Goal: Transaction & Acquisition: Subscribe to service/newsletter

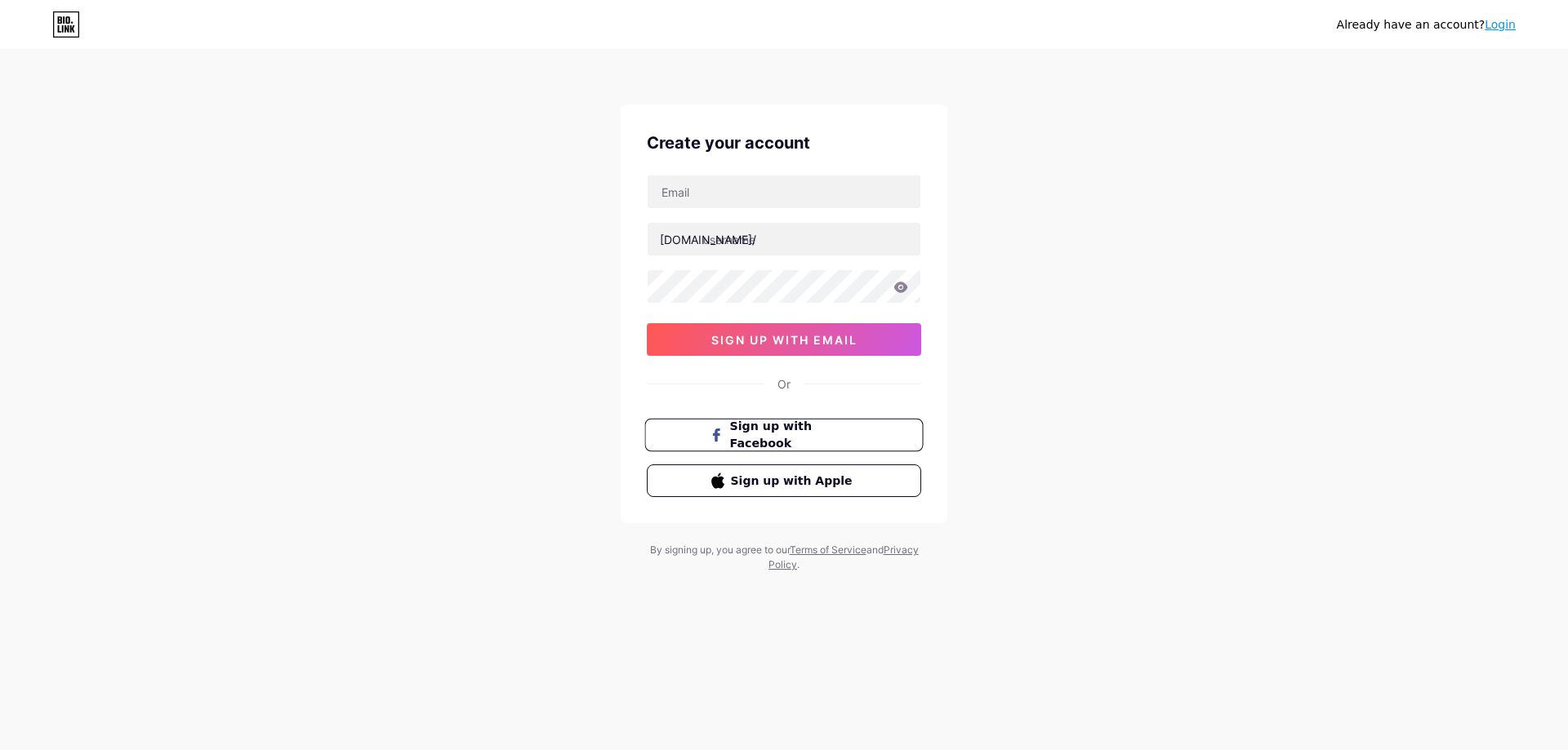
click at [785, 430] on span "Sign up with Facebook" at bounding box center [794, 435] width 128 height 36
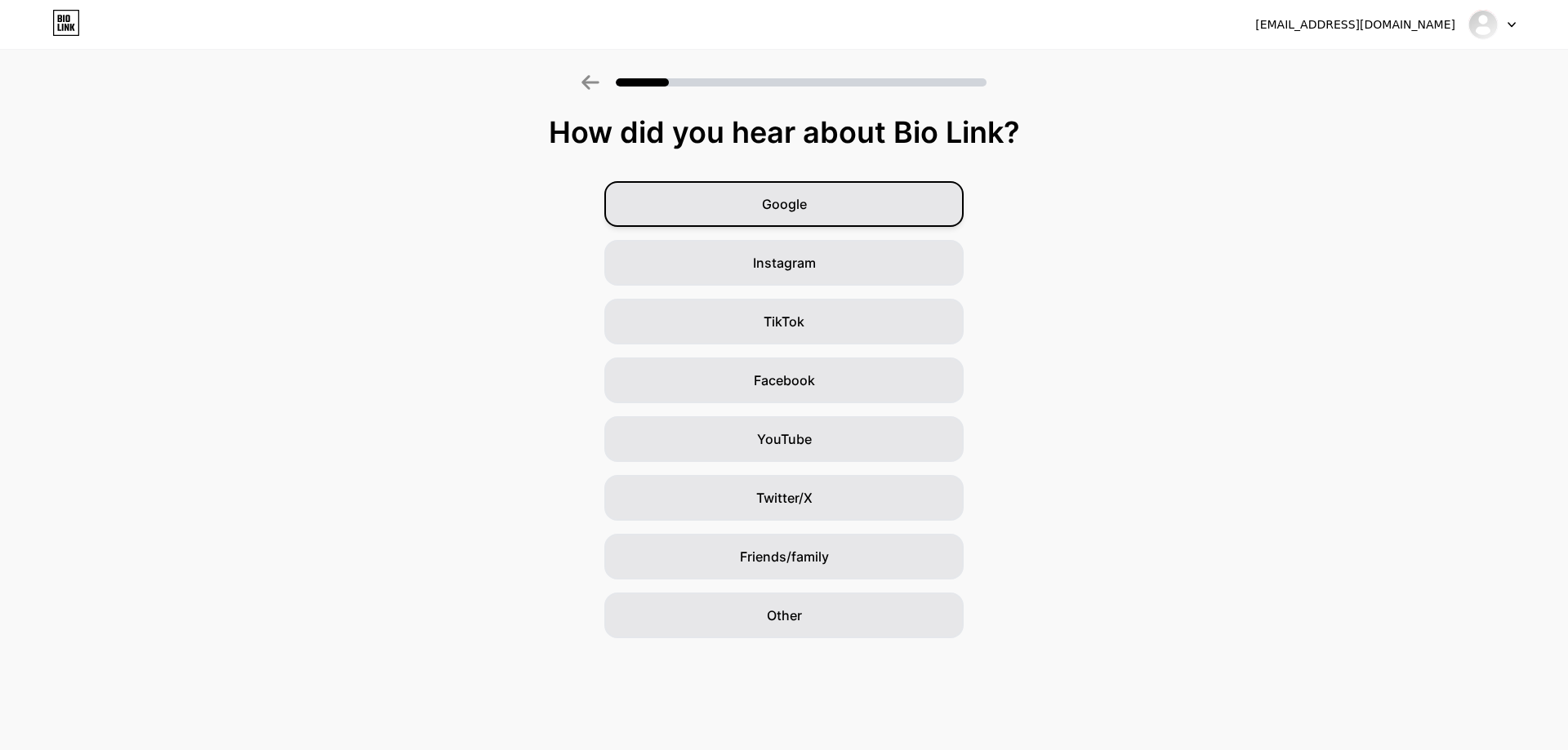
click at [857, 210] on div "Google" at bounding box center [784, 204] width 359 height 45
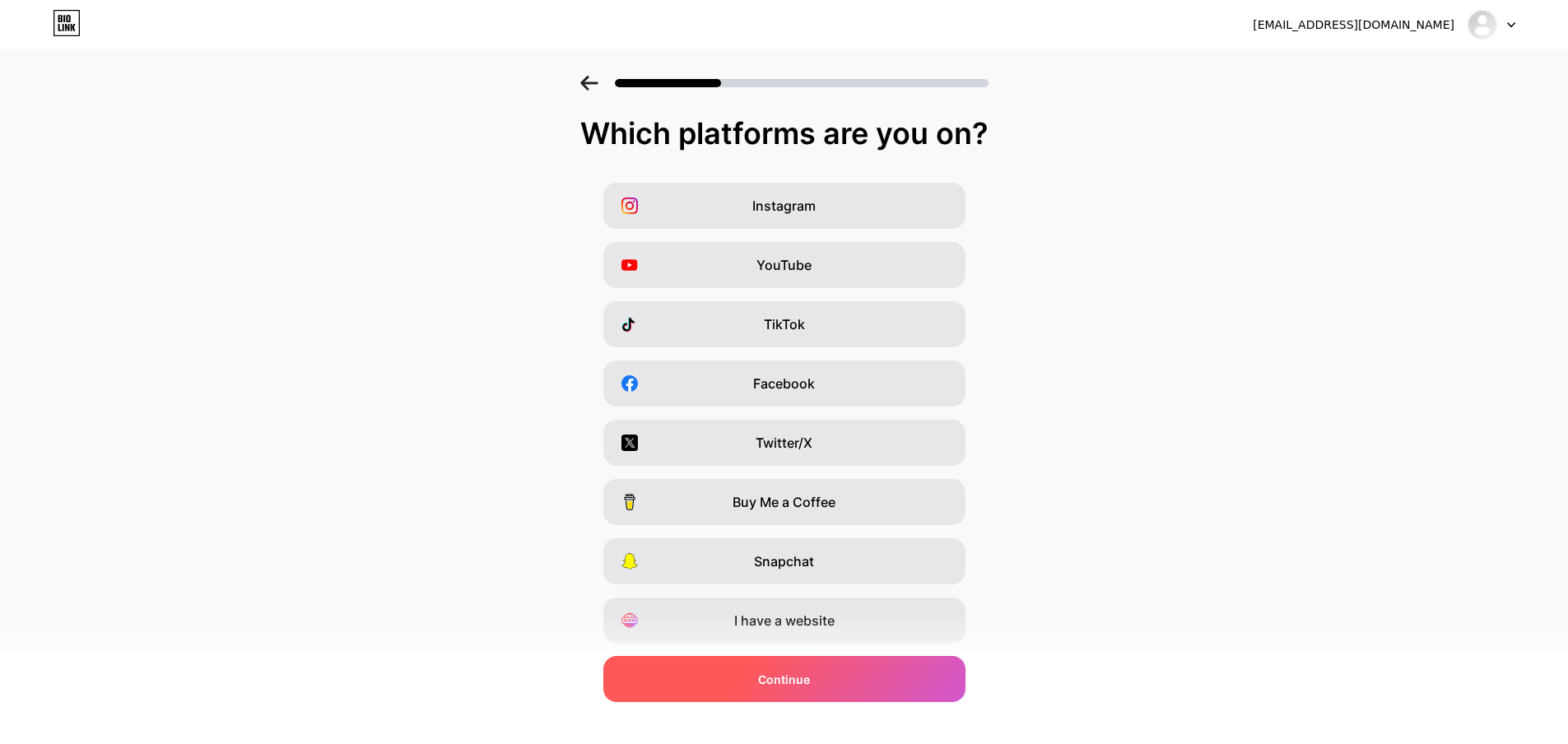
click at [868, 685] on div "Continue" at bounding box center [784, 678] width 362 height 46
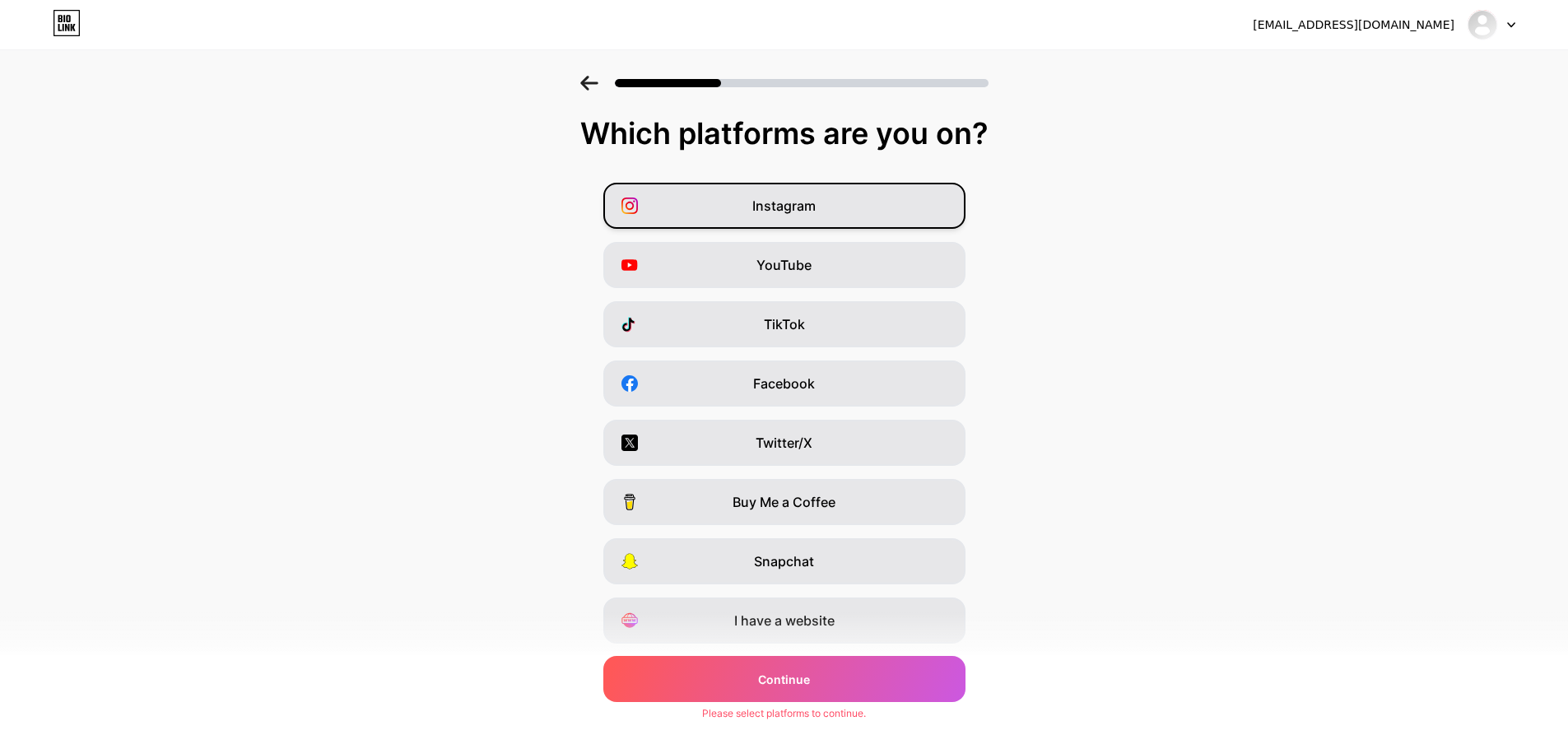
drag, startPoint x: 797, startPoint y: 197, endPoint x: 799, endPoint y: 208, distance: 11.2
click at [797, 197] on span "Instagram" at bounding box center [784, 206] width 64 height 20
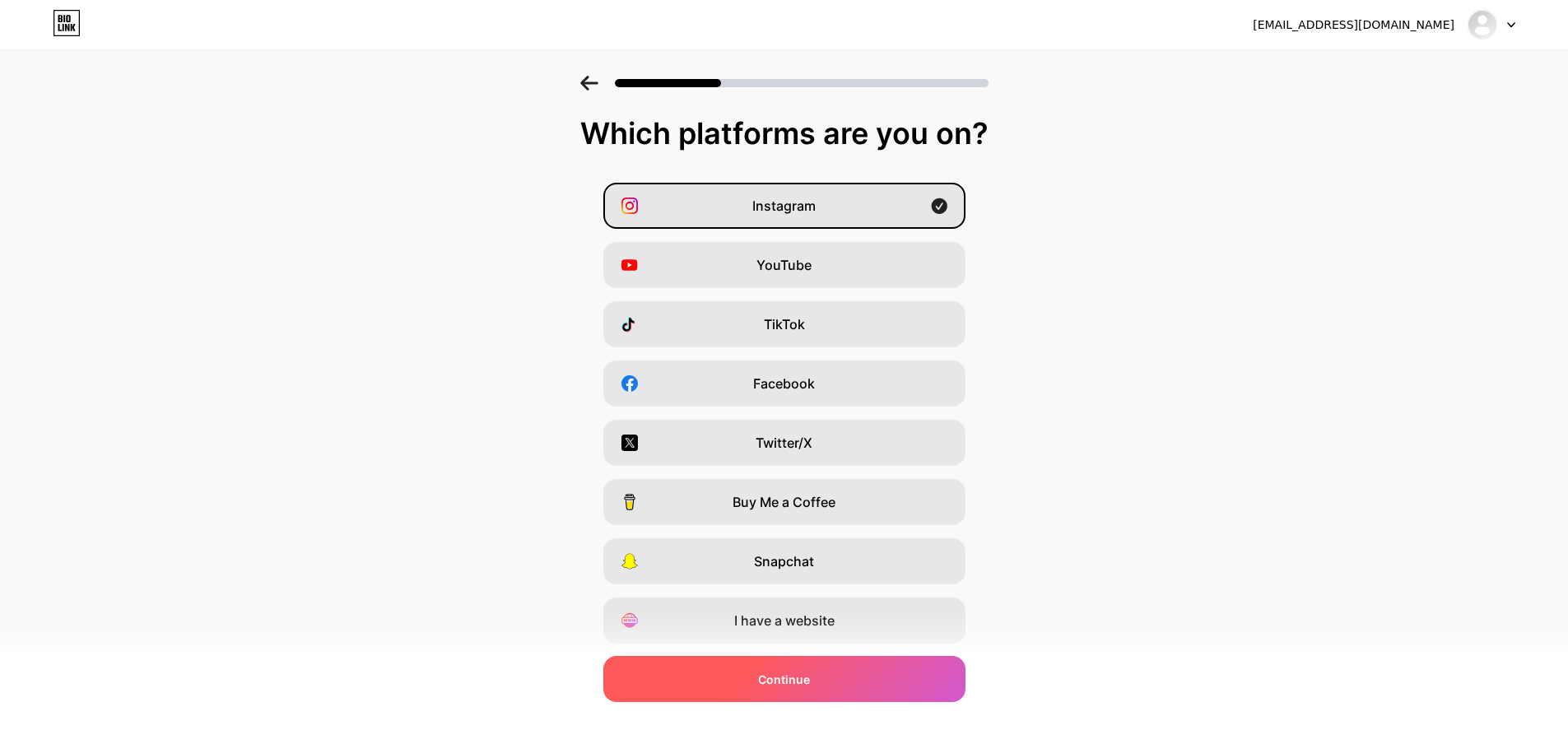
click at [835, 671] on div "Continue" at bounding box center [784, 678] width 362 height 46
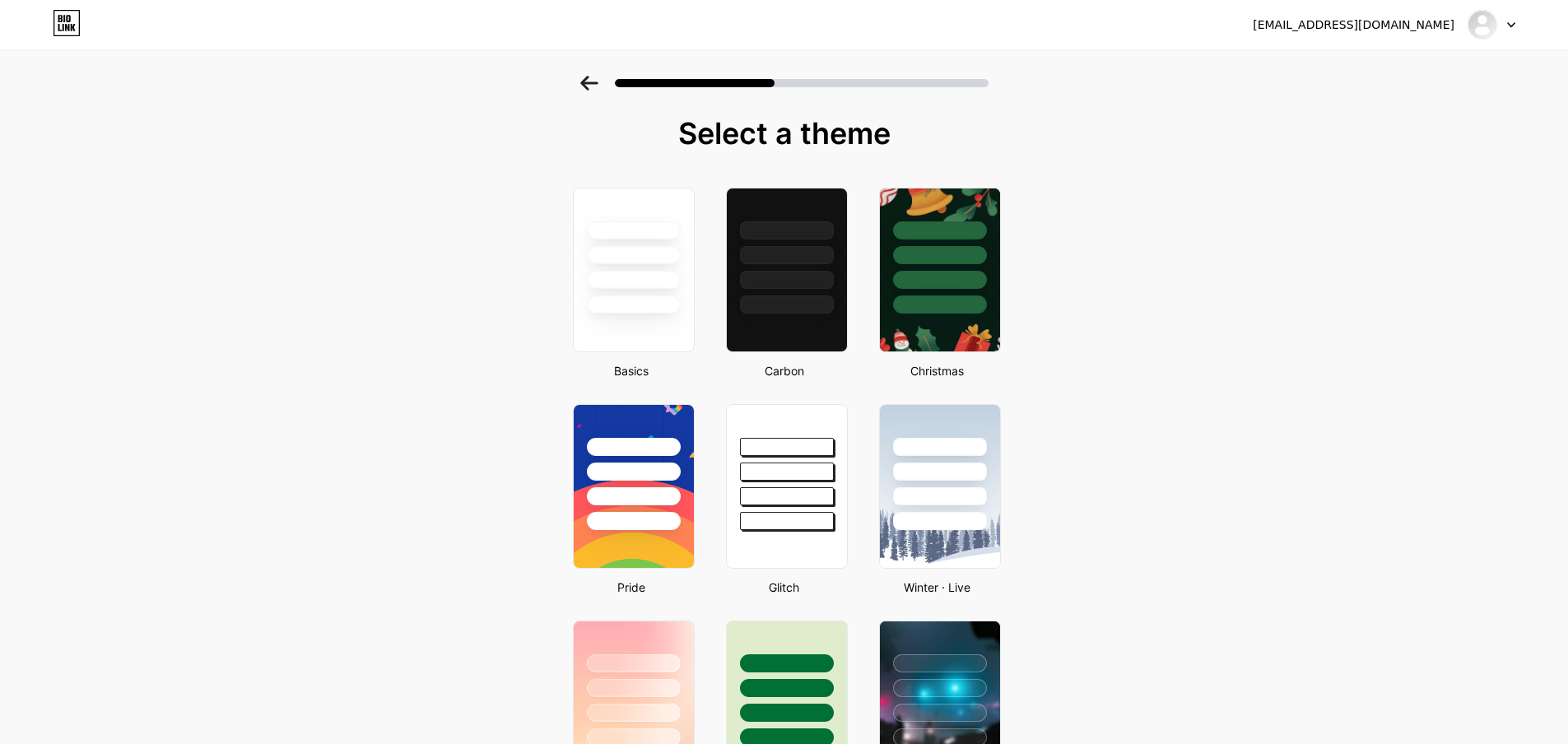
click at [607, 81] on div at bounding box center [784, 83] width 408 height 15
click at [585, 83] on div at bounding box center [784, 79] width 1568 height 58
click at [592, 86] on icon at bounding box center [589, 83] width 18 height 15
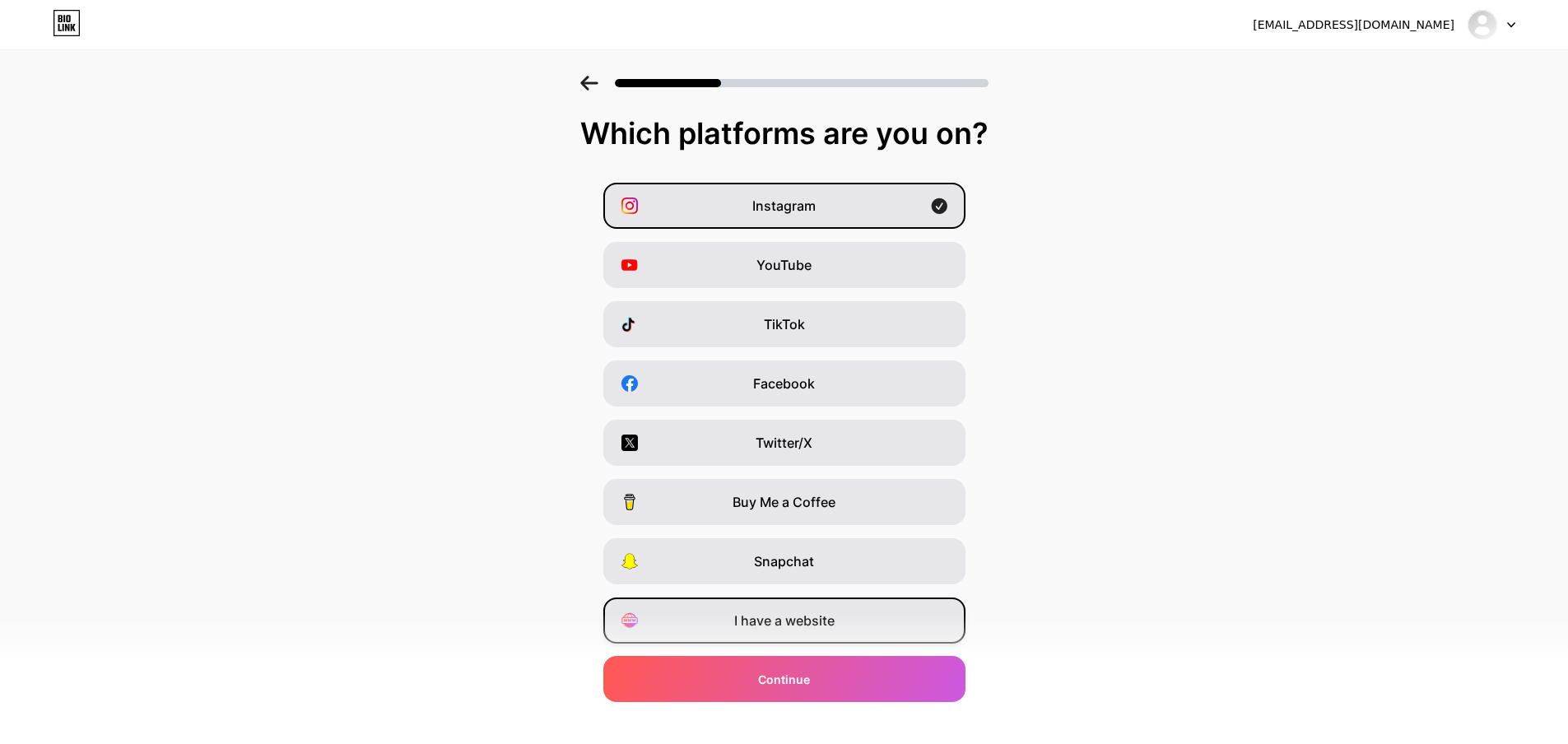
click at [859, 614] on div "I have a website" at bounding box center [784, 620] width 362 height 46
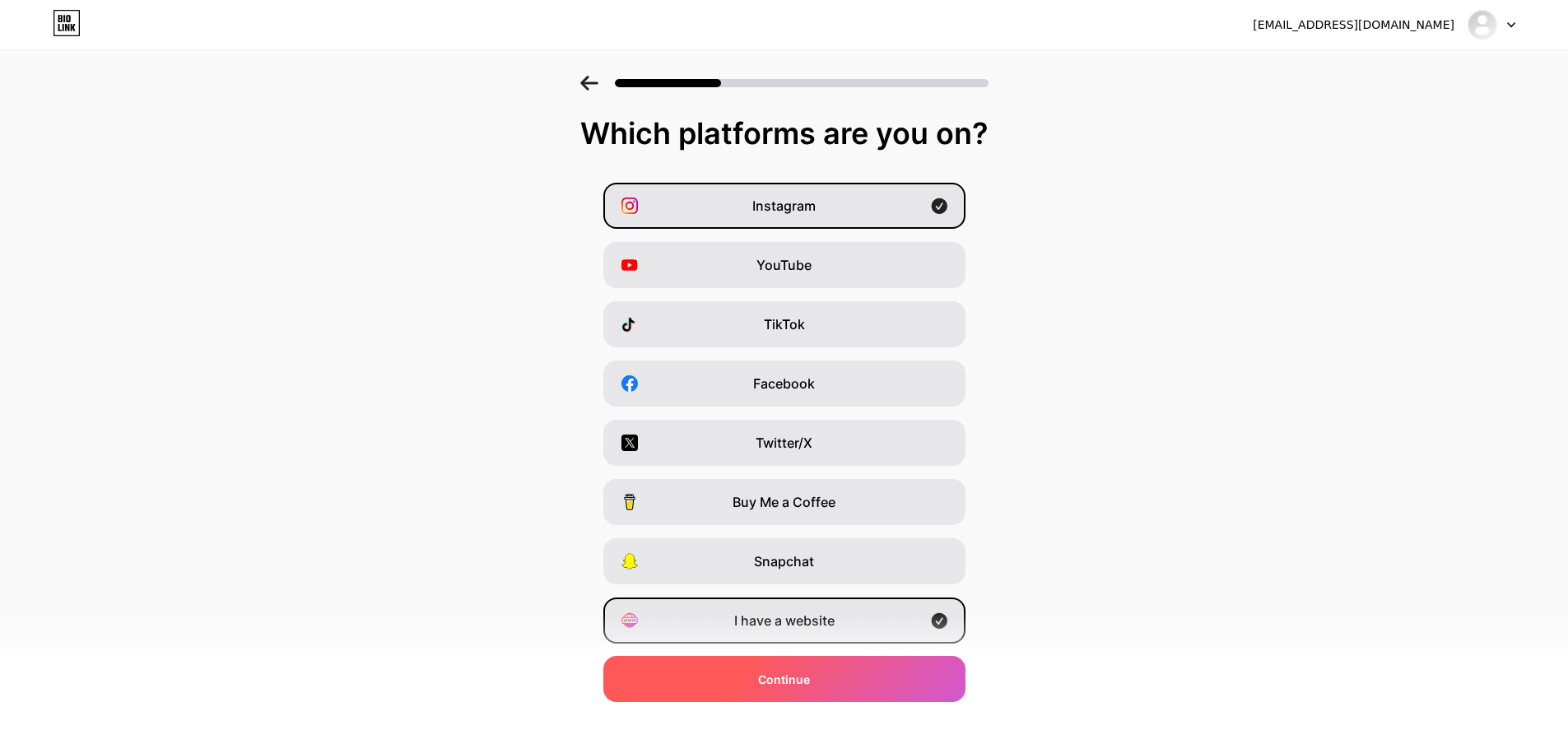
click at [855, 688] on div "Continue" at bounding box center [784, 678] width 362 height 46
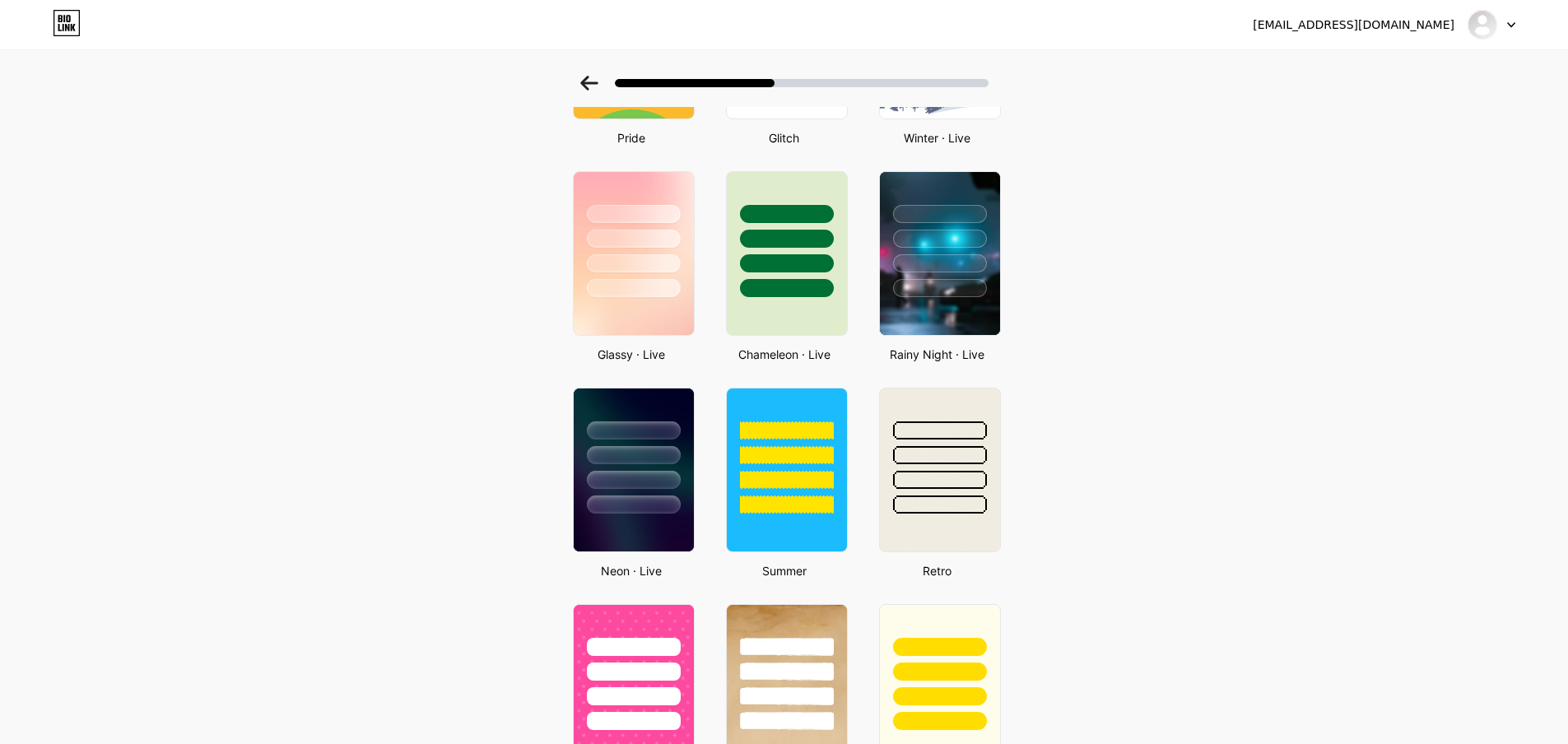
scroll to position [658, 0]
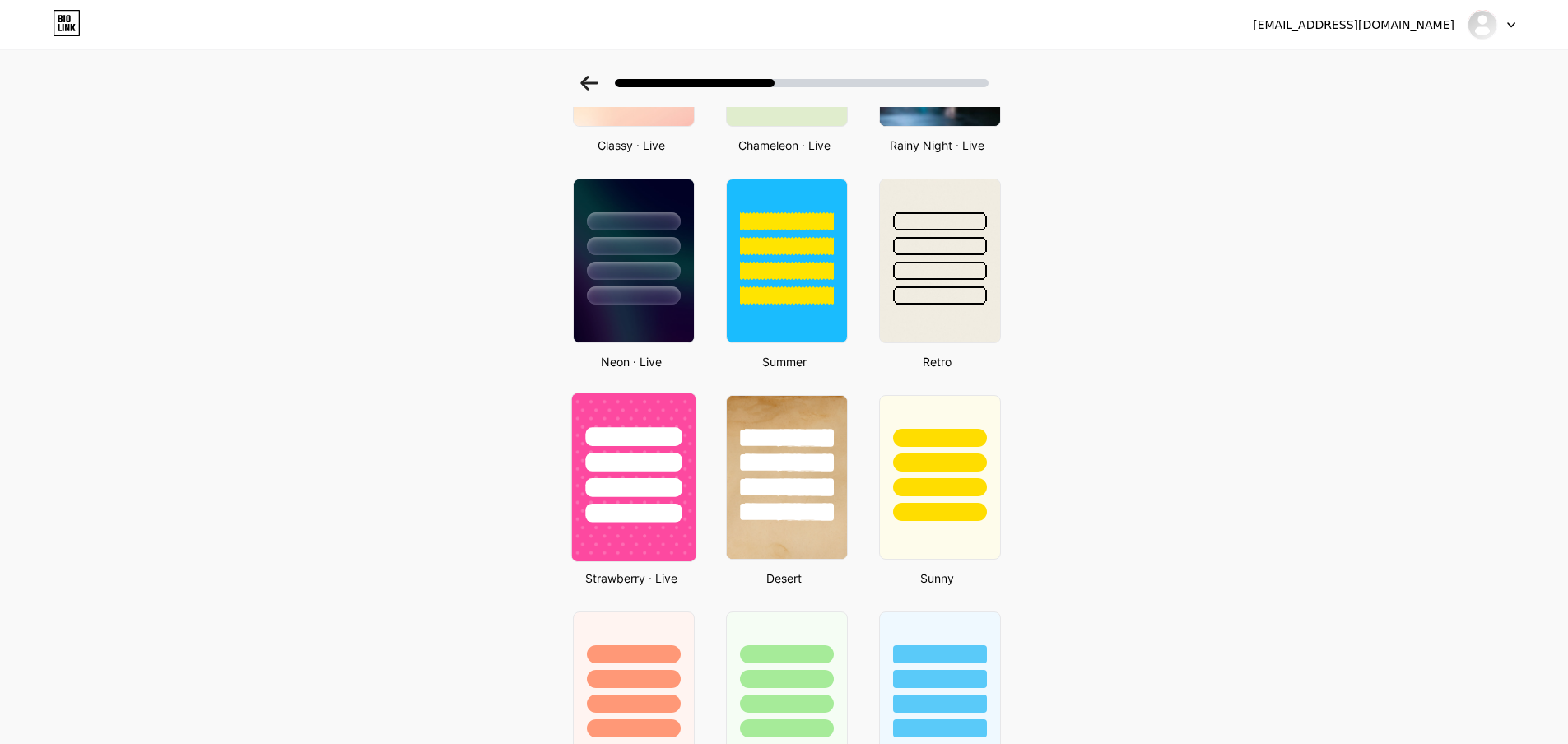
click at [682, 469] on div at bounding box center [633, 462] width 97 height 19
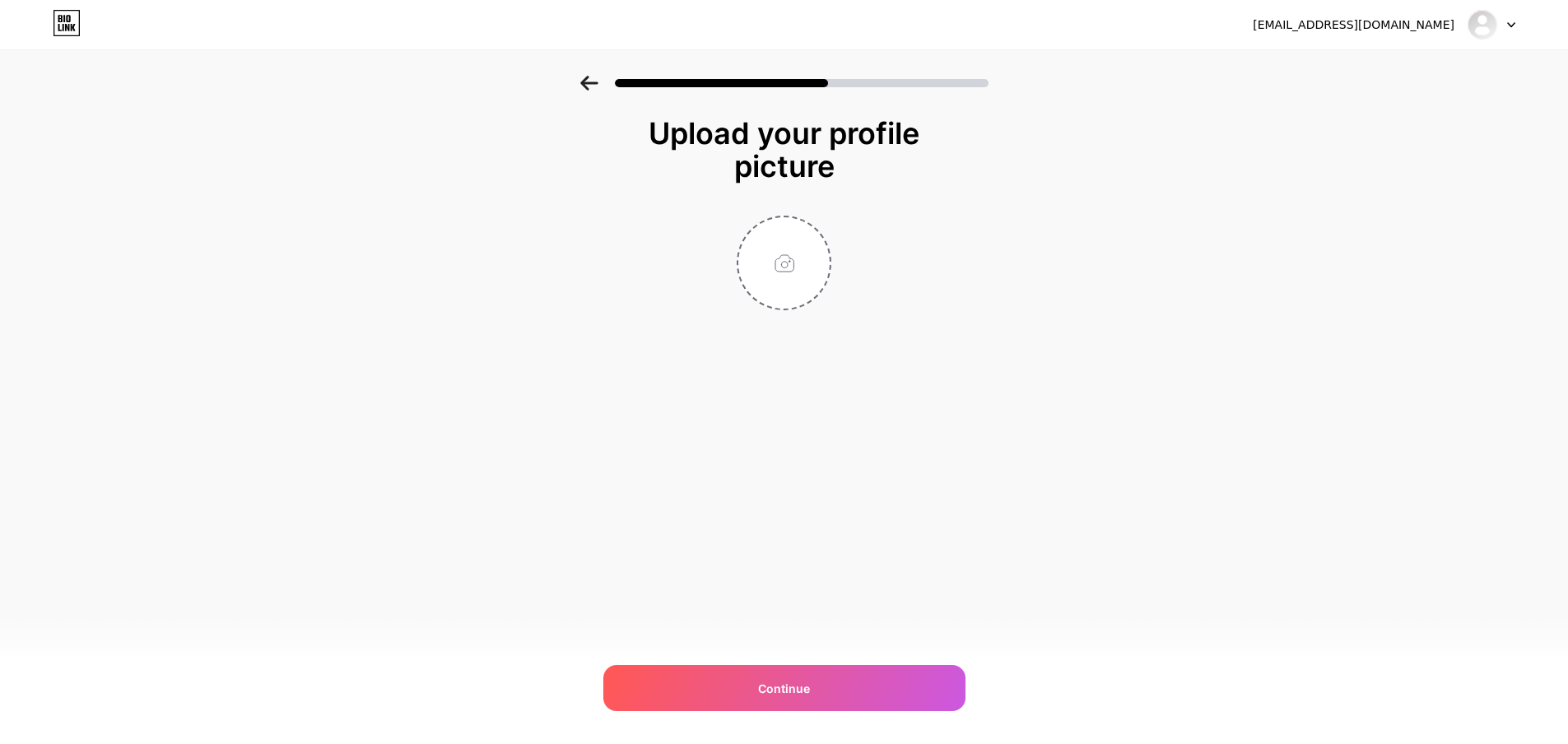
scroll to position [0, 0]
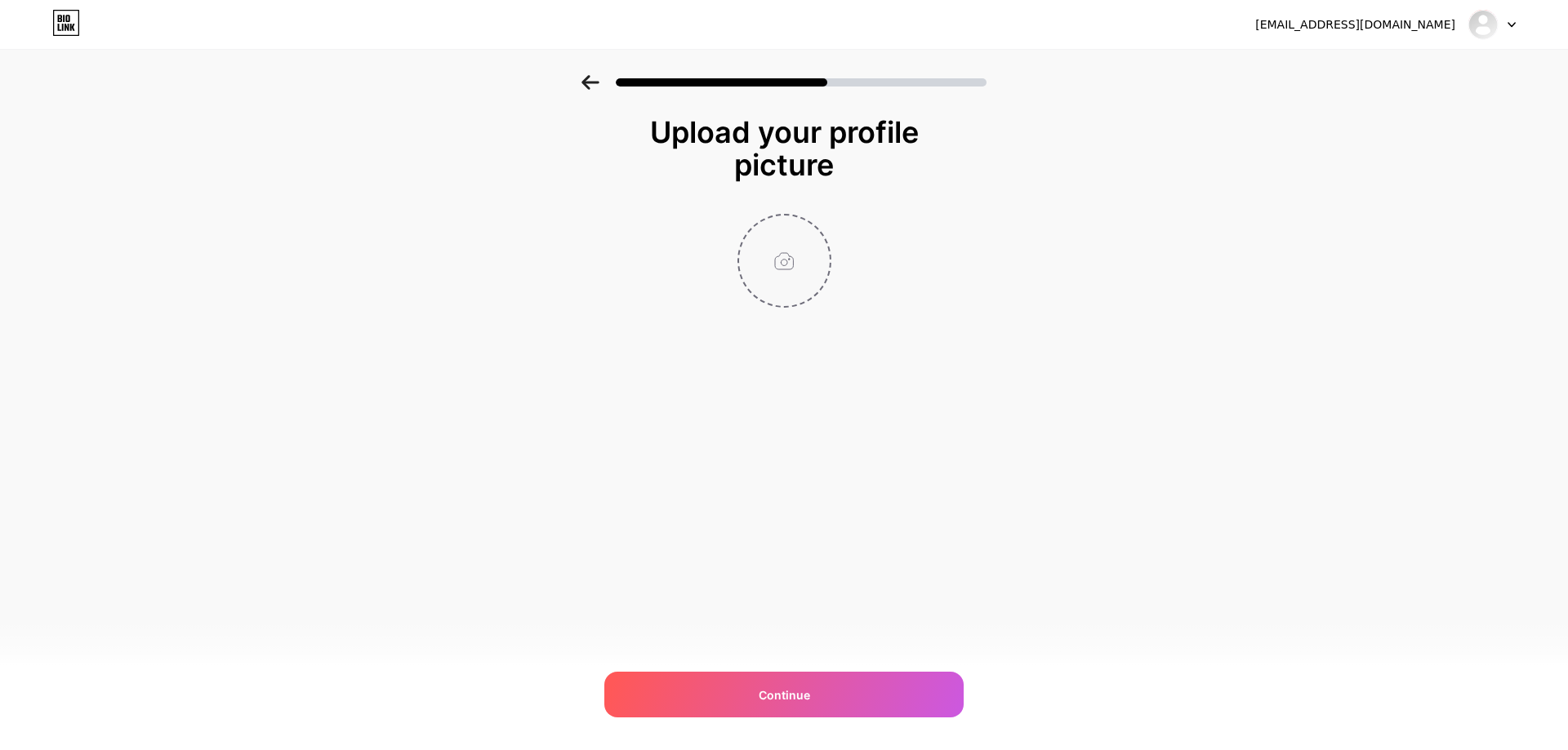
click at [806, 262] on input "file" at bounding box center [785, 261] width 91 height 91
type input "C:\fakepath\avatars-MtZ9klMppVXunhNn-6nMlRA-t1080x1080.jpg"
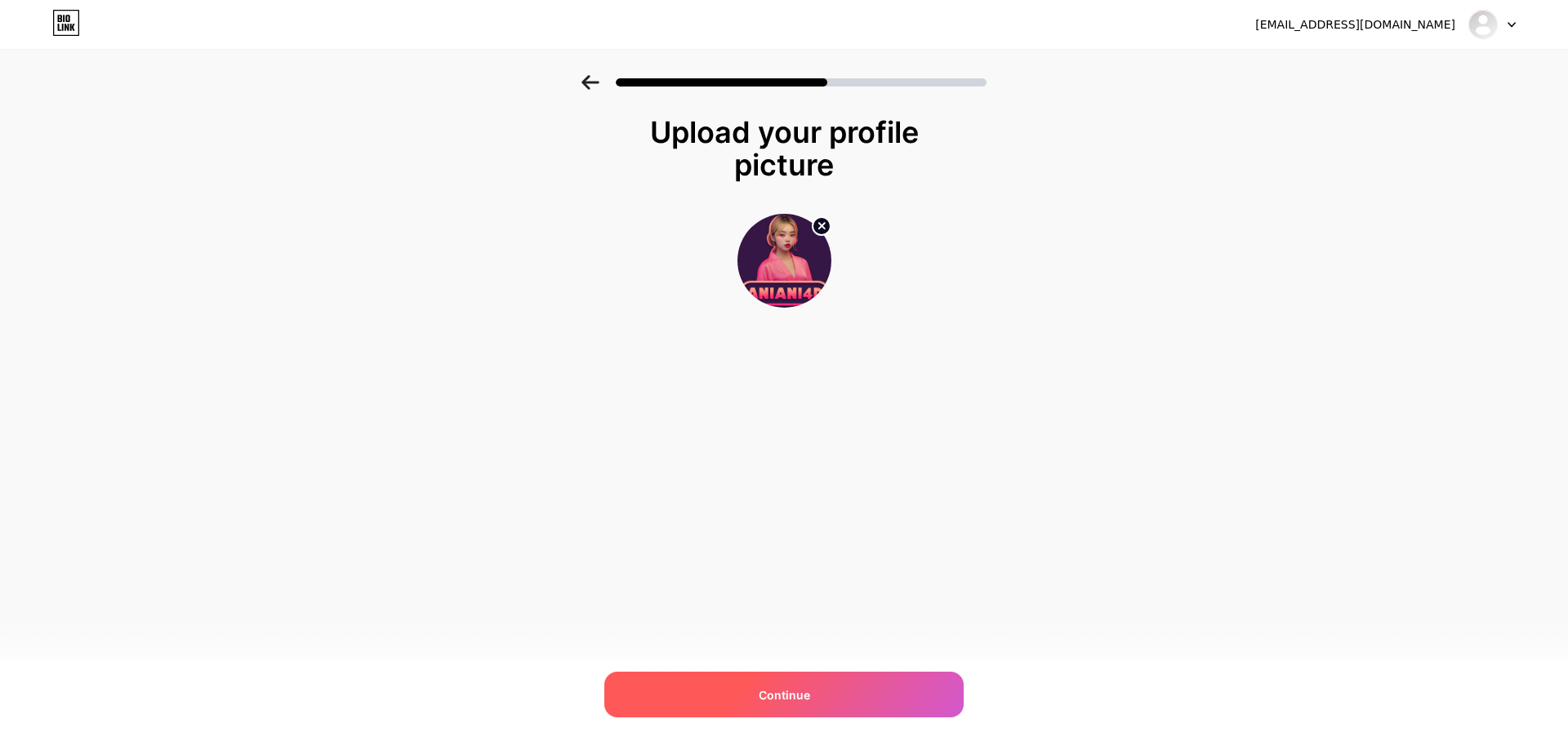
click at [843, 700] on div "Continue" at bounding box center [784, 695] width 359 height 45
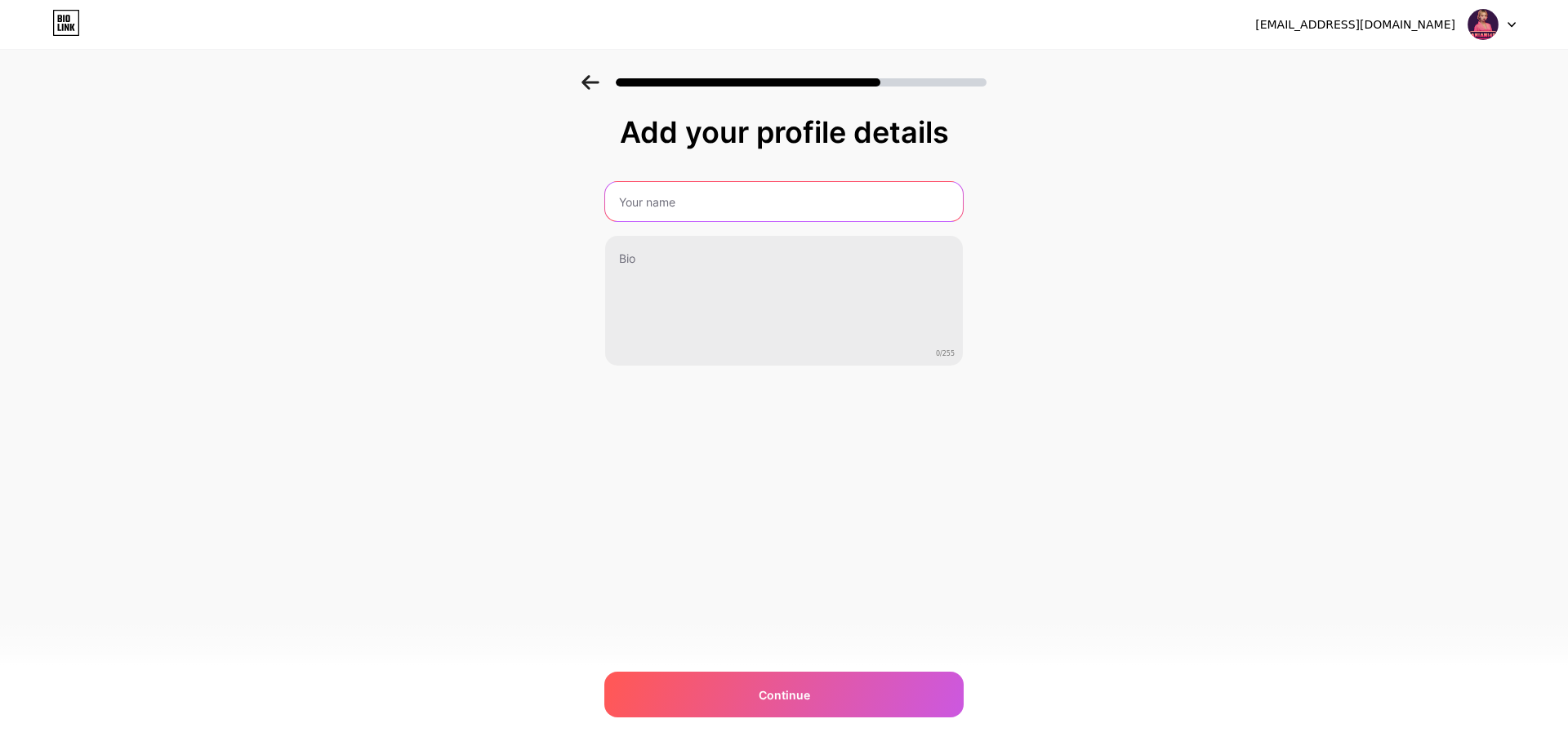
click at [682, 206] on input "text" at bounding box center [784, 201] width 357 height 39
type input "a"
type input "ANIANI4D"
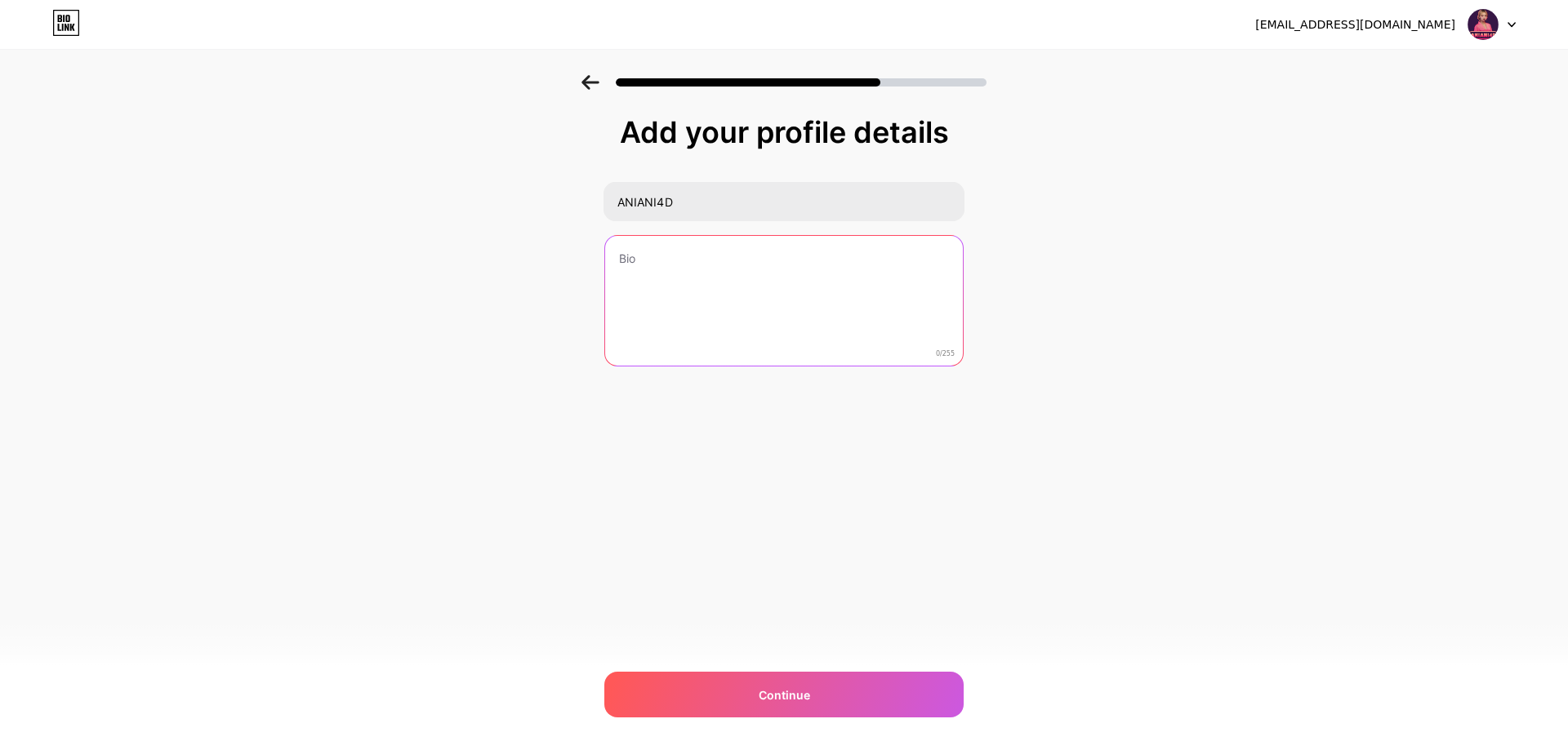
click at [709, 264] on textarea at bounding box center [784, 301] width 357 height 131
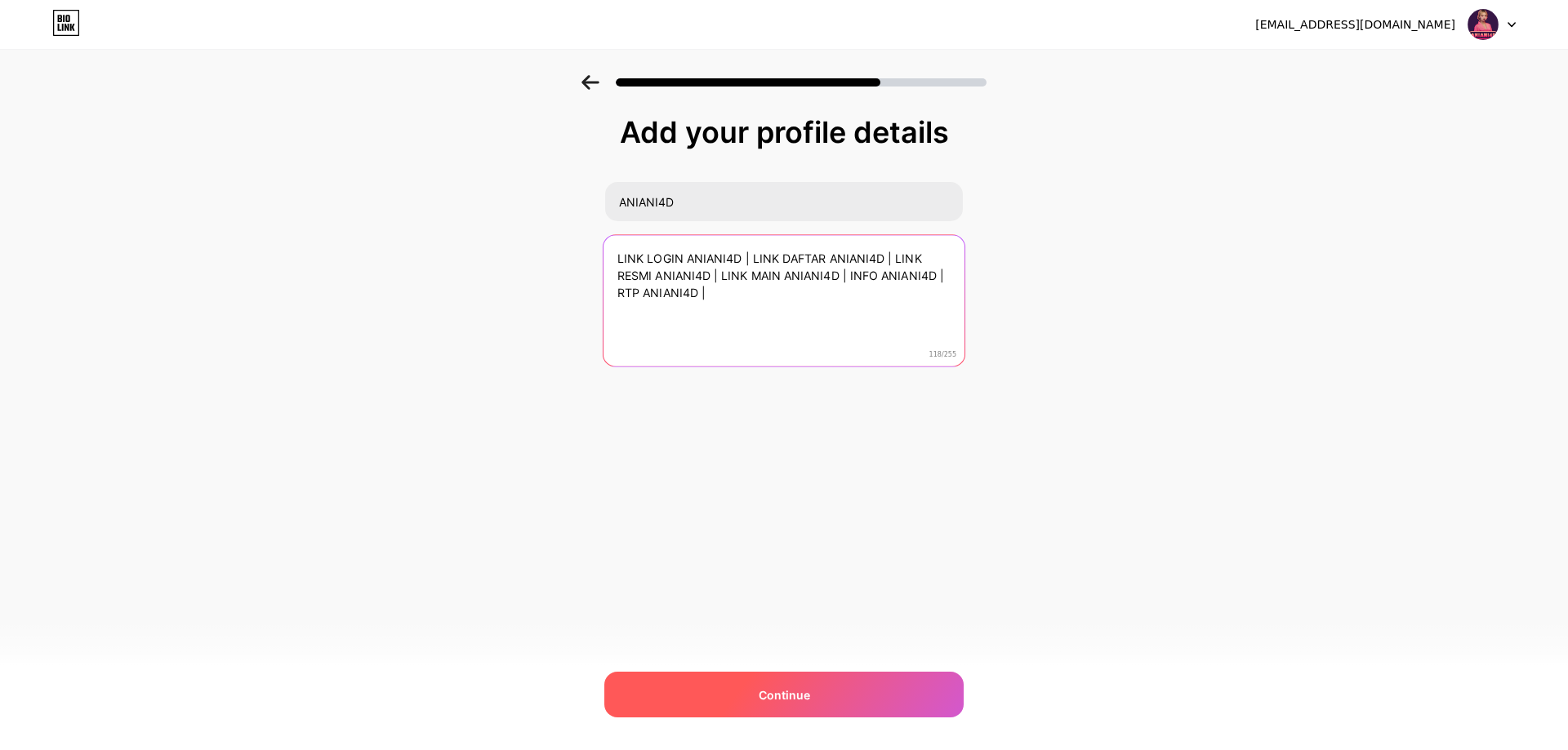
type textarea "LINK LOGIN ANIANI4D | LINK DAFTAR ANIANI4D | LINK RESMI ANIANI4D | LINK MAIN AN…"
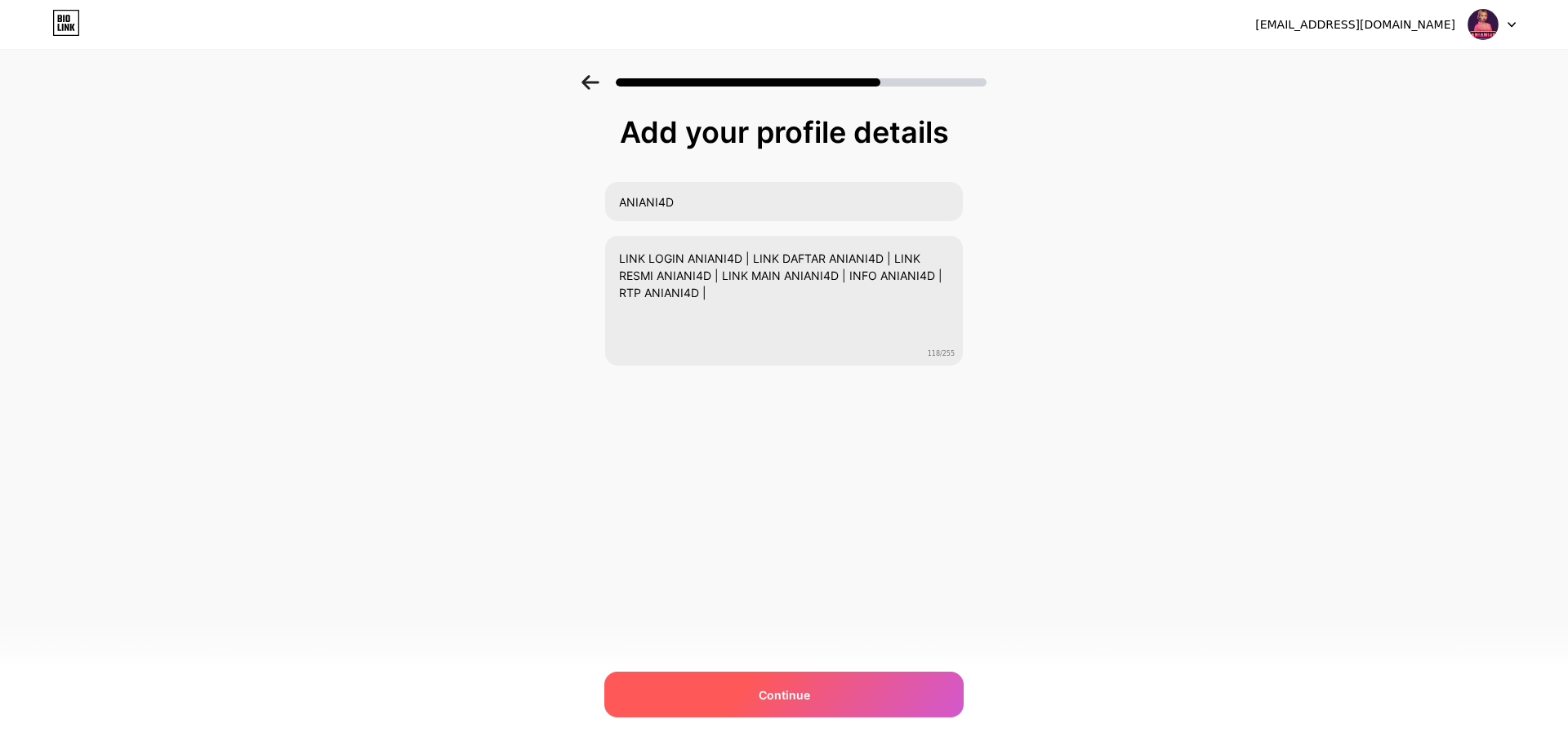
click at [858, 710] on div "Continue" at bounding box center [784, 695] width 359 height 45
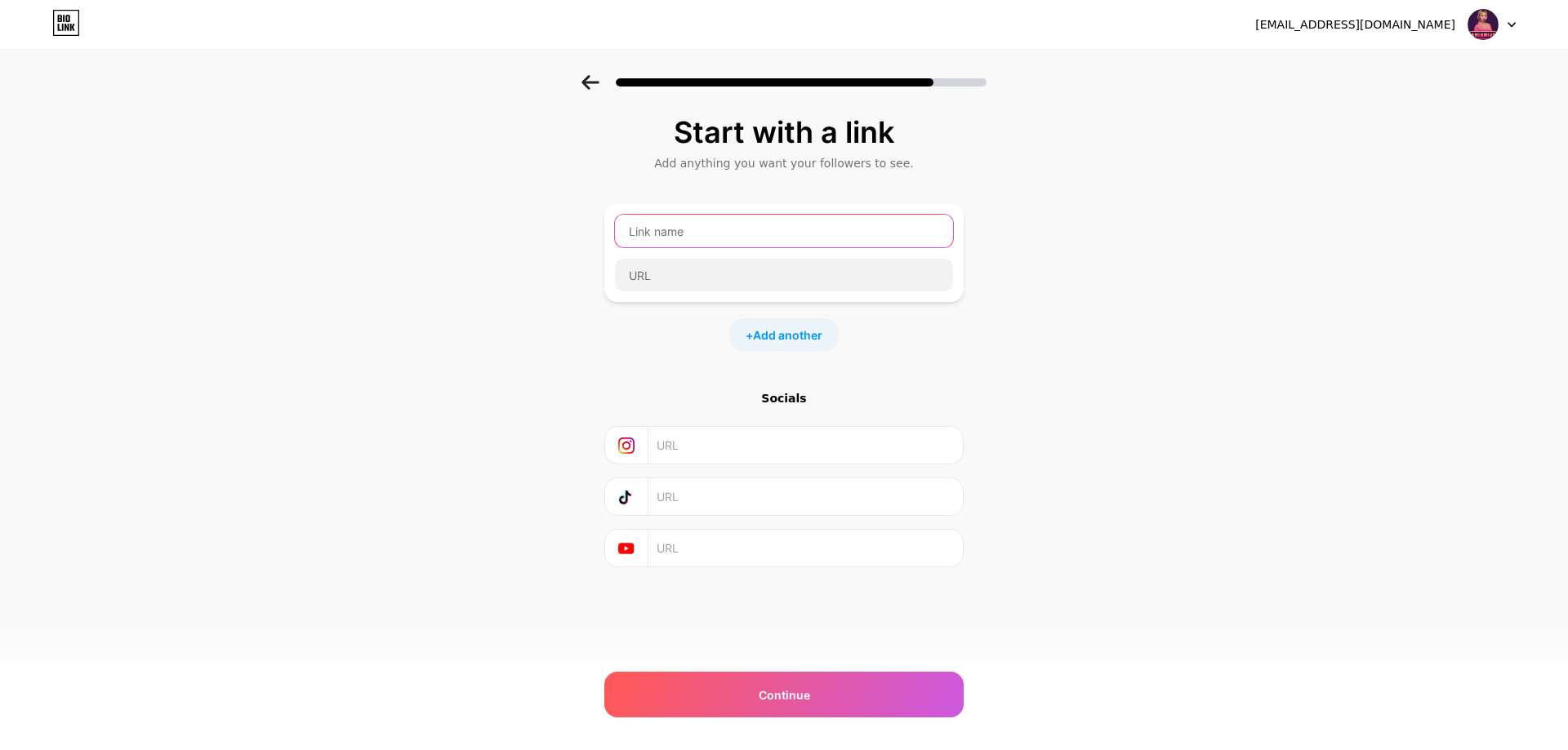
click at [739, 227] on input "text" at bounding box center [784, 231] width 338 height 33
type input "A"
type input "LINK DAFTAR ANIANI4D"
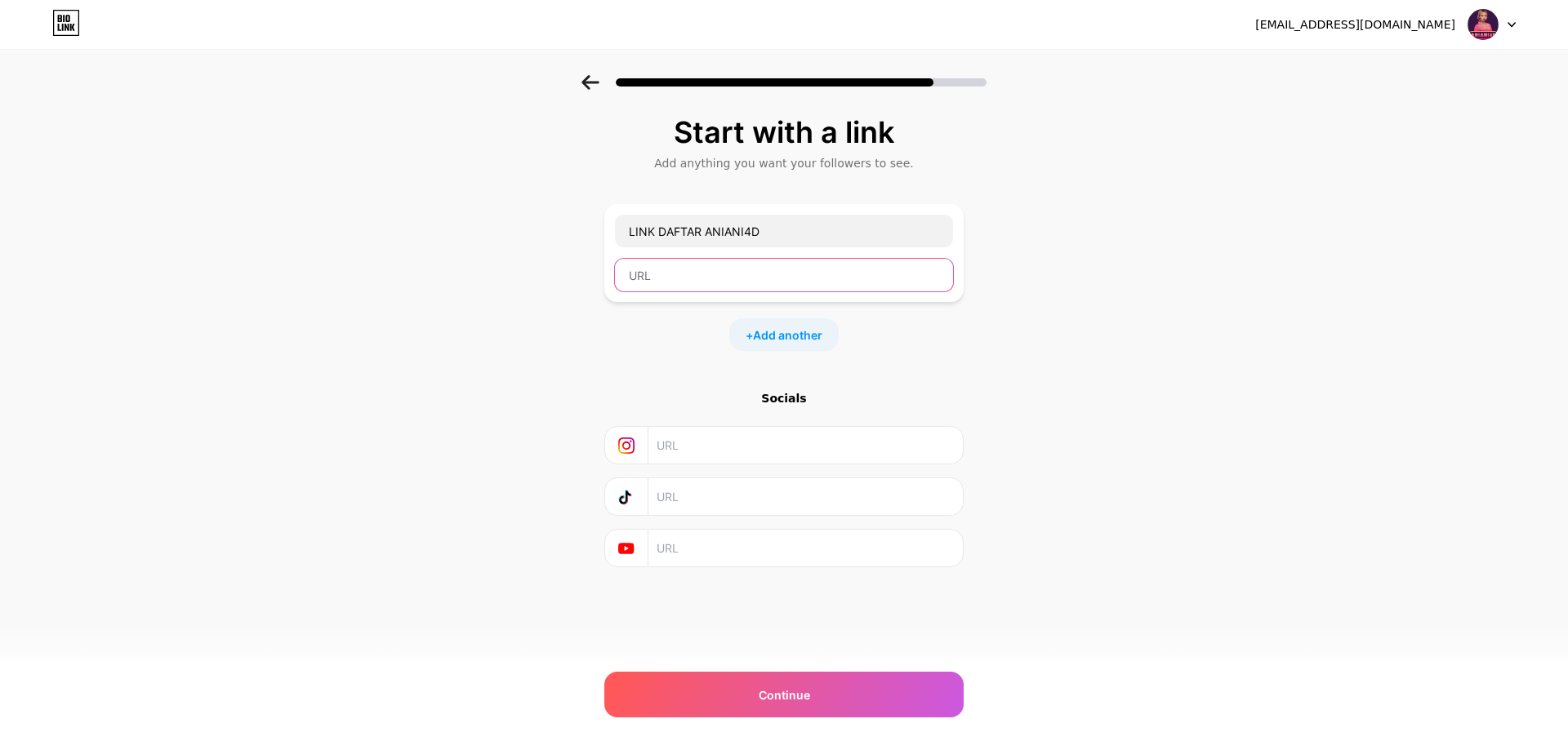
click at [755, 270] on input "text" at bounding box center [784, 274] width 338 height 33
paste input "[URL][DOMAIN_NAME]"
type input "[URL][DOMAIN_NAME]"
click at [793, 333] on span "Add another" at bounding box center [788, 335] width 69 height 17
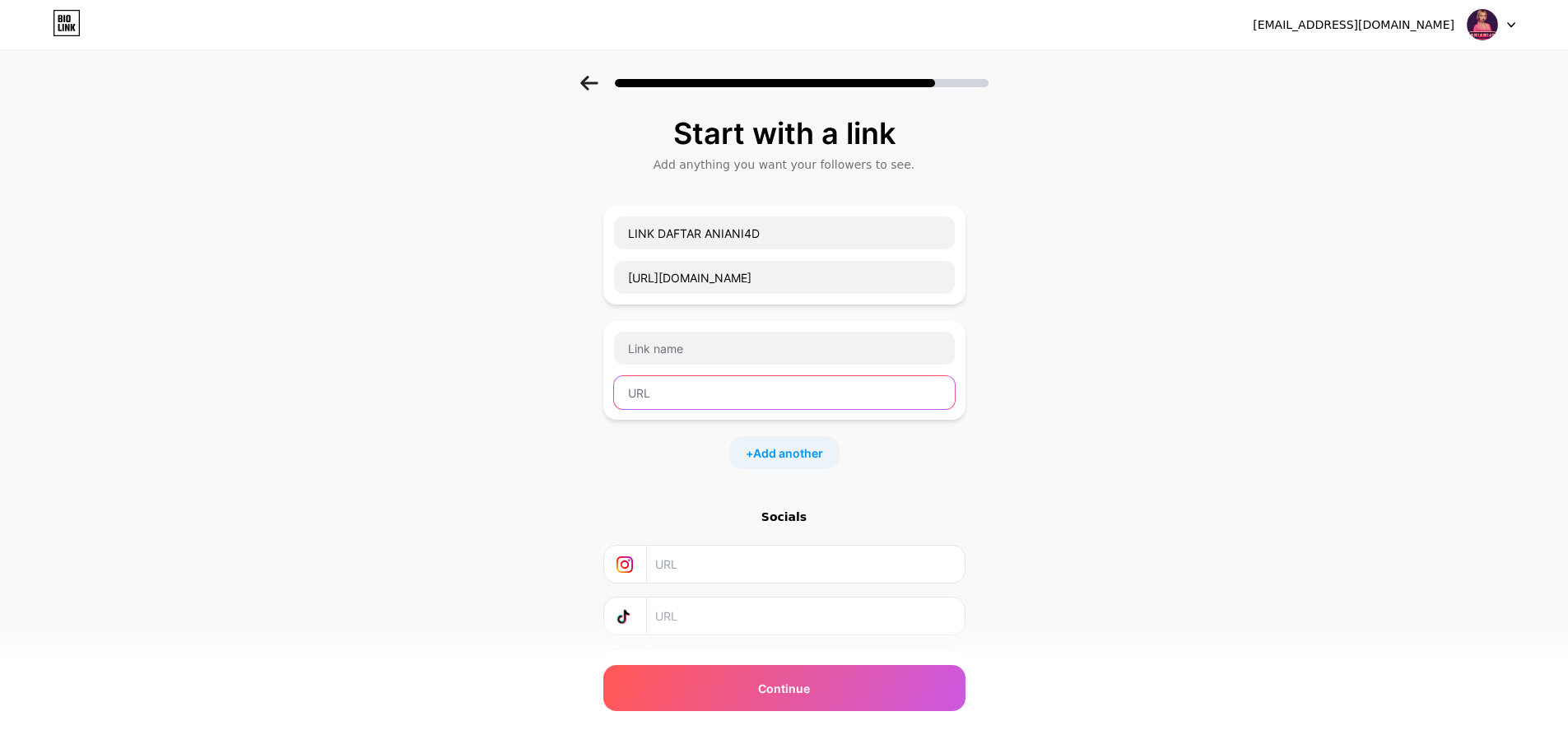
click at [683, 403] on input "text" at bounding box center [784, 392] width 340 height 33
paste input "[URL][DOMAIN_NAME]"
type input "[URL][DOMAIN_NAME]"
click at [697, 346] on input "text" at bounding box center [784, 347] width 340 height 33
type input "LINK LOGIN ANIANI4D"
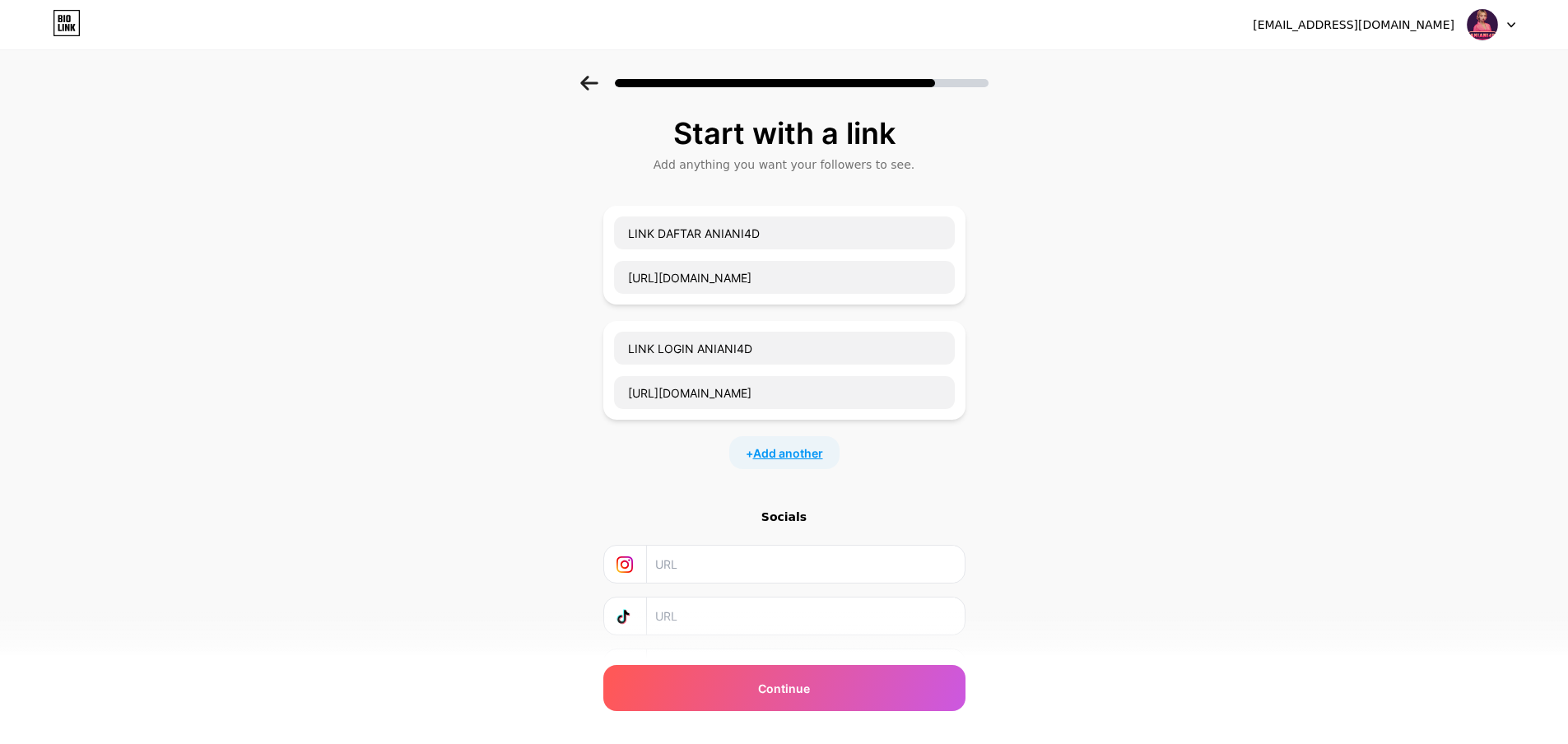
click at [805, 452] on span "Add another" at bounding box center [788, 453] width 70 height 17
drag, startPoint x: 720, startPoint y: 475, endPoint x: 729, endPoint y: 470, distance: 10.3
click at [721, 475] on input "text" at bounding box center [784, 463] width 340 height 33
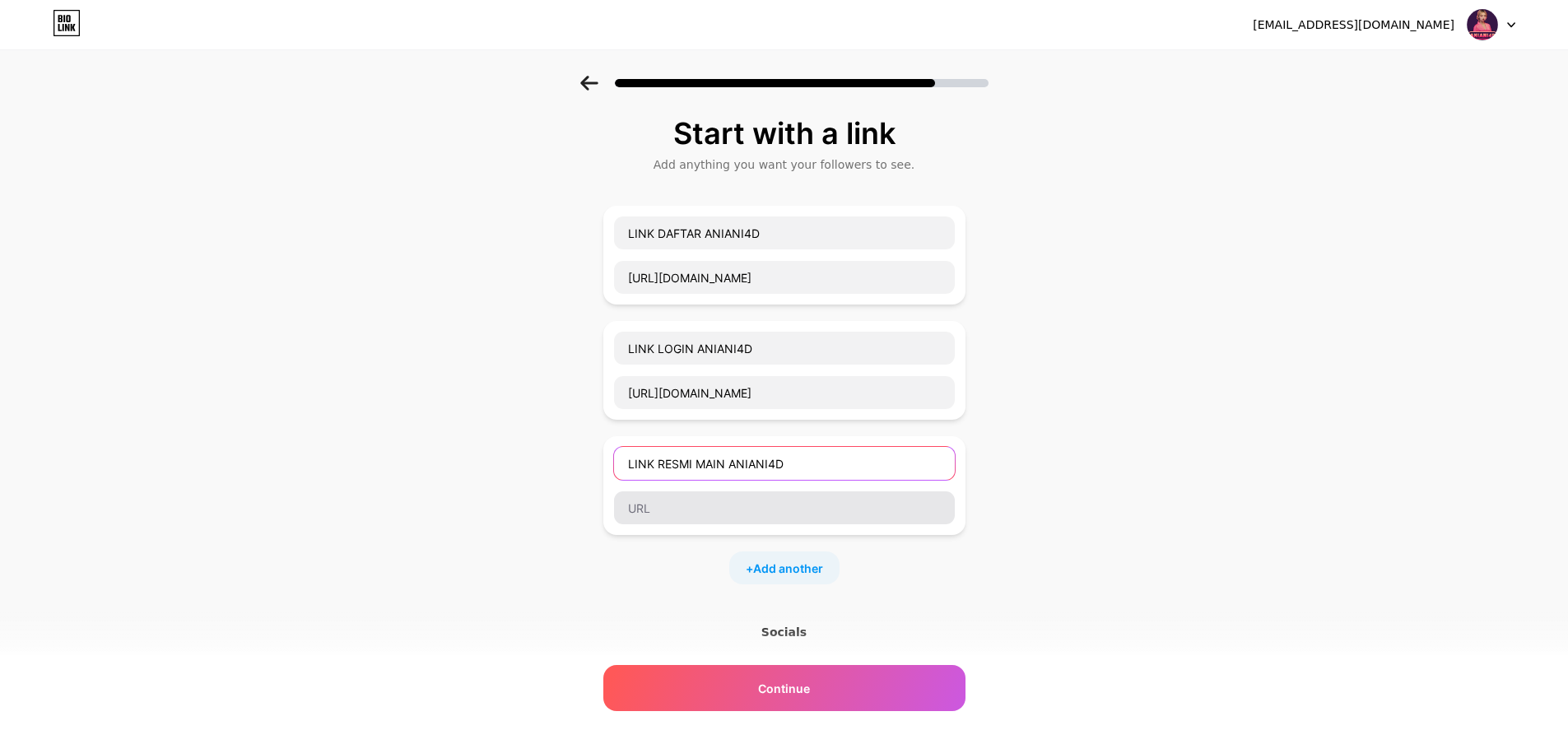
type input "LINK RESMI MAIN ANIANI4D"
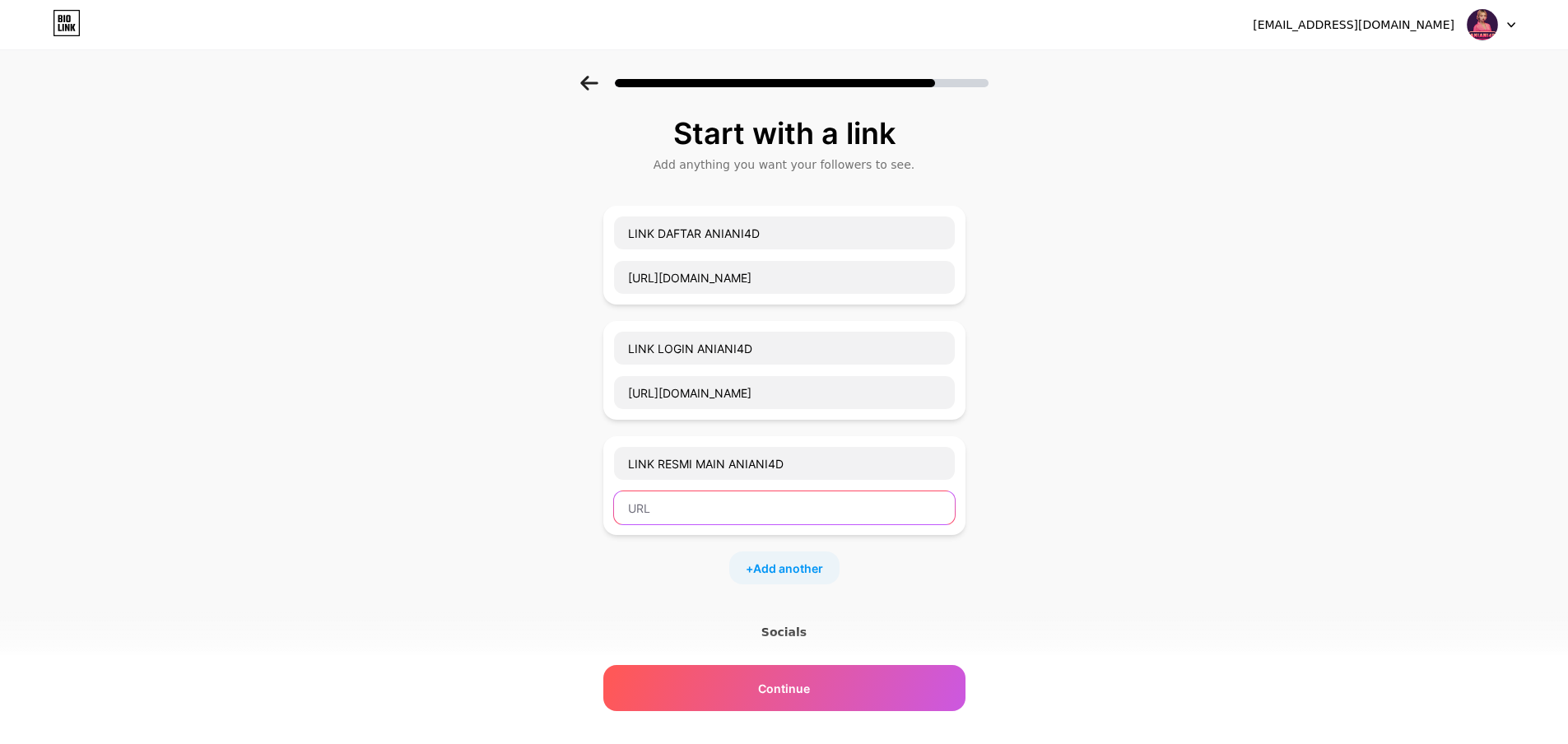
click at [713, 506] on input "text" at bounding box center [784, 507] width 340 height 33
paste input "[URL][DOMAIN_NAME]"
type input "[URL][DOMAIN_NAME]"
click at [781, 559] on span "Add another" at bounding box center [788, 567] width 70 height 17
click at [773, 592] on input "text" at bounding box center [784, 578] width 340 height 33
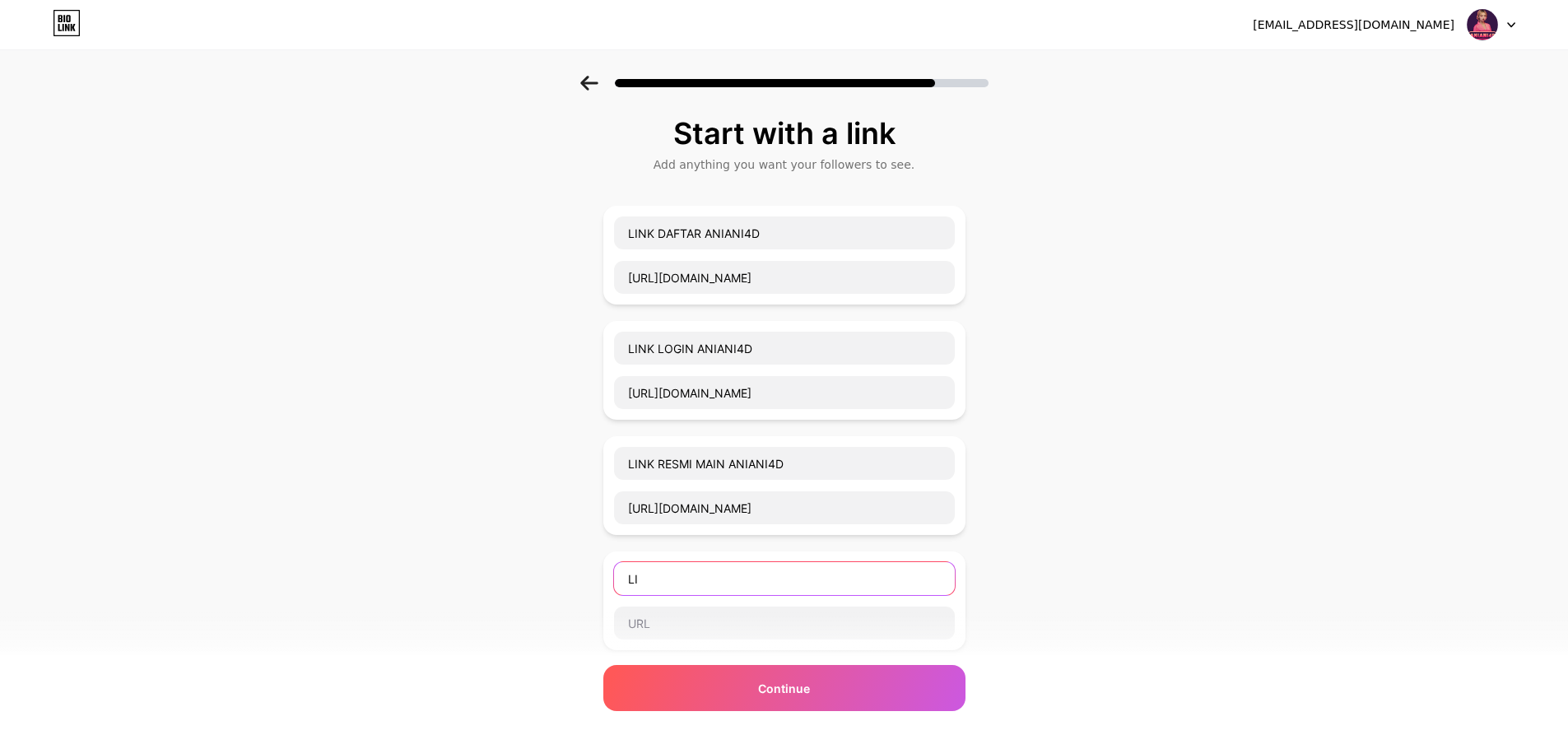
type input "L"
type input "INFO TERBARU ANIANI4D"
click at [773, 618] on input "text" at bounding box center [784, 623] width 340 height 33
paste input "[URL][DOMAIN_NAME]"
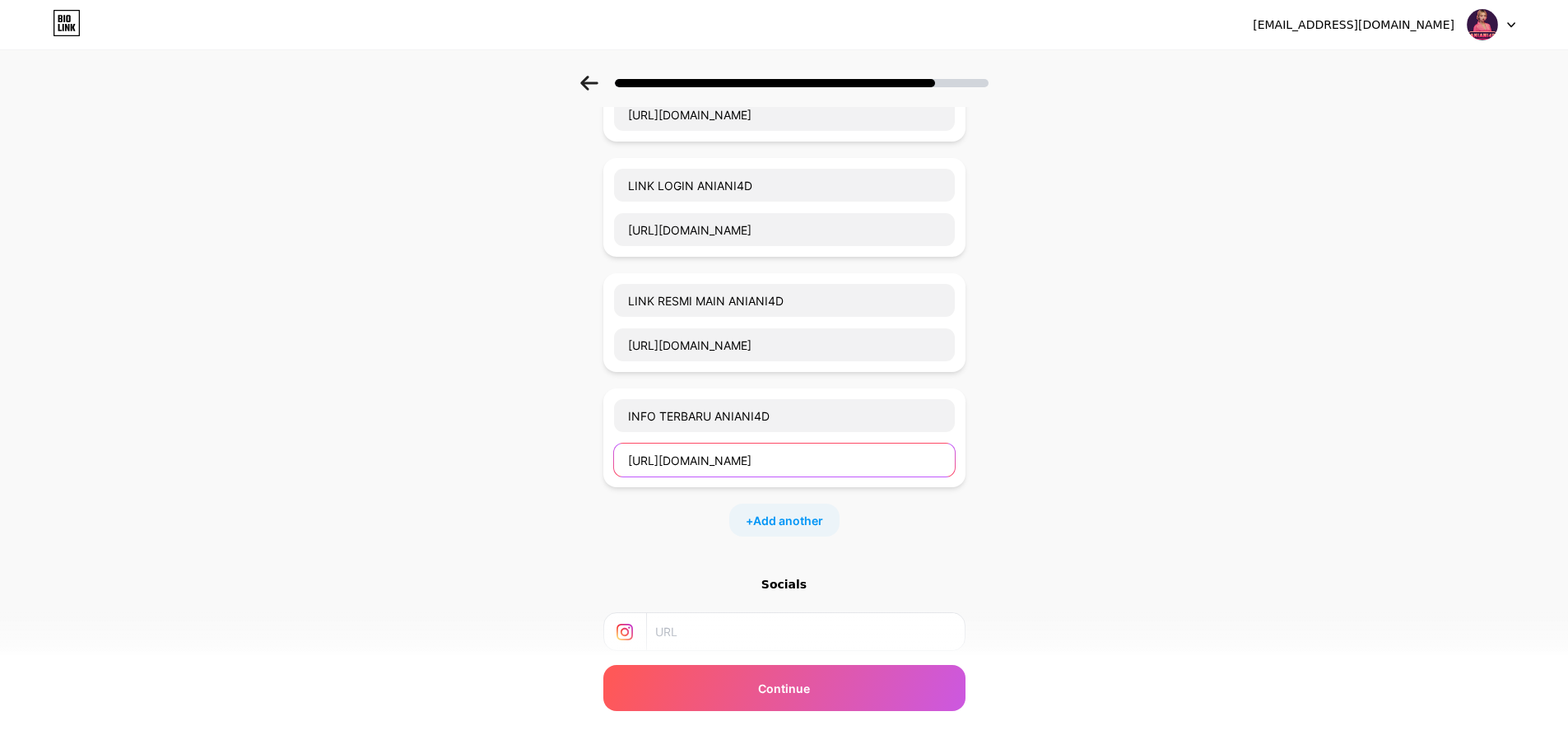
scroll to position [164, 0]
type input "[URL][DOMAIN_NAME]"
click at [819, 524] on span "Add another" at bounding box center [788, 518] width 70 height 17
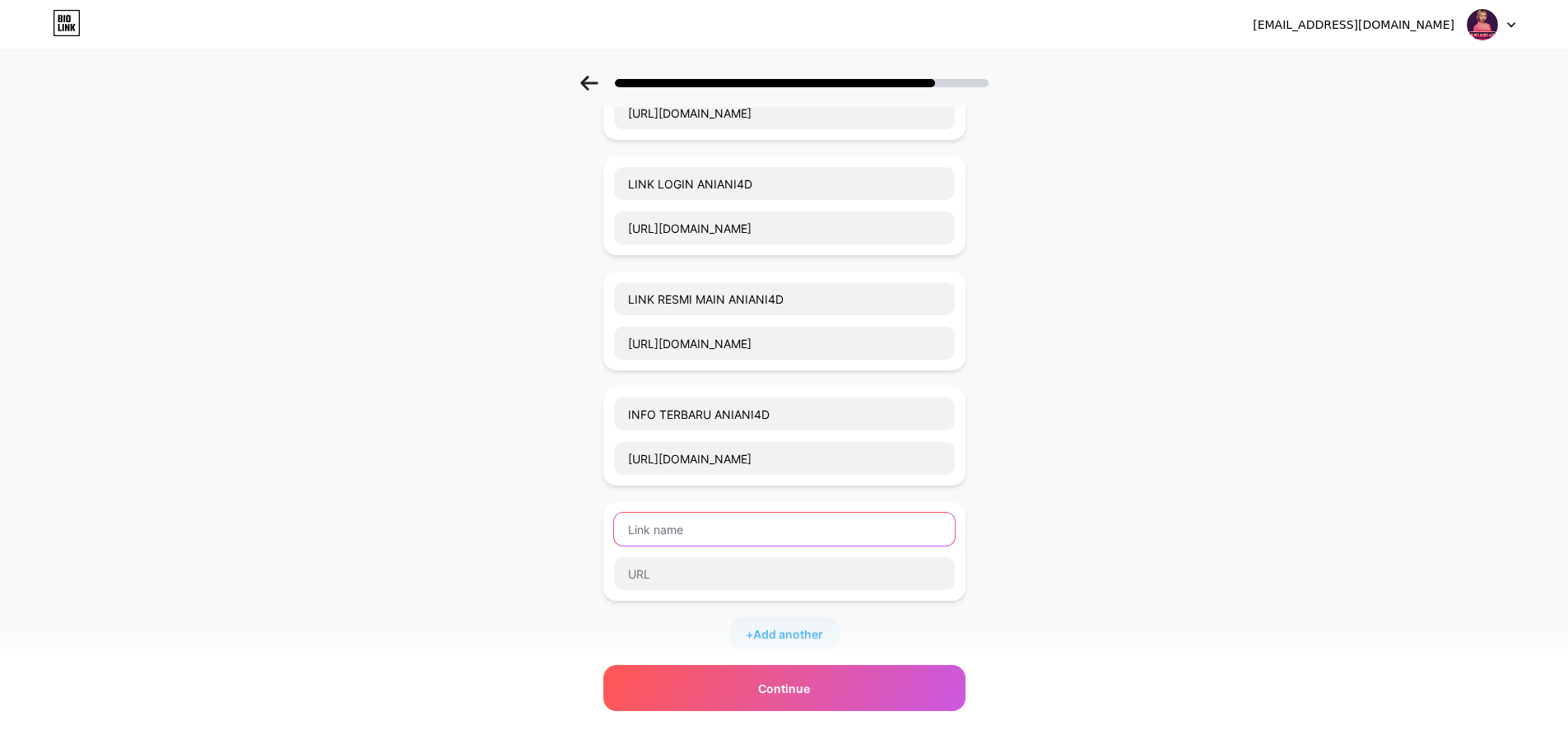
click at [721, 516] on input "text" at bounding box center [784, 528] width 340 height 33
type input "LINK RTP ANIANI4D"
click at [701, 576] on input "text" at bounding box center [784, 573] width 340 height 33
paste input "[URL][DOMAIN_NAME]"
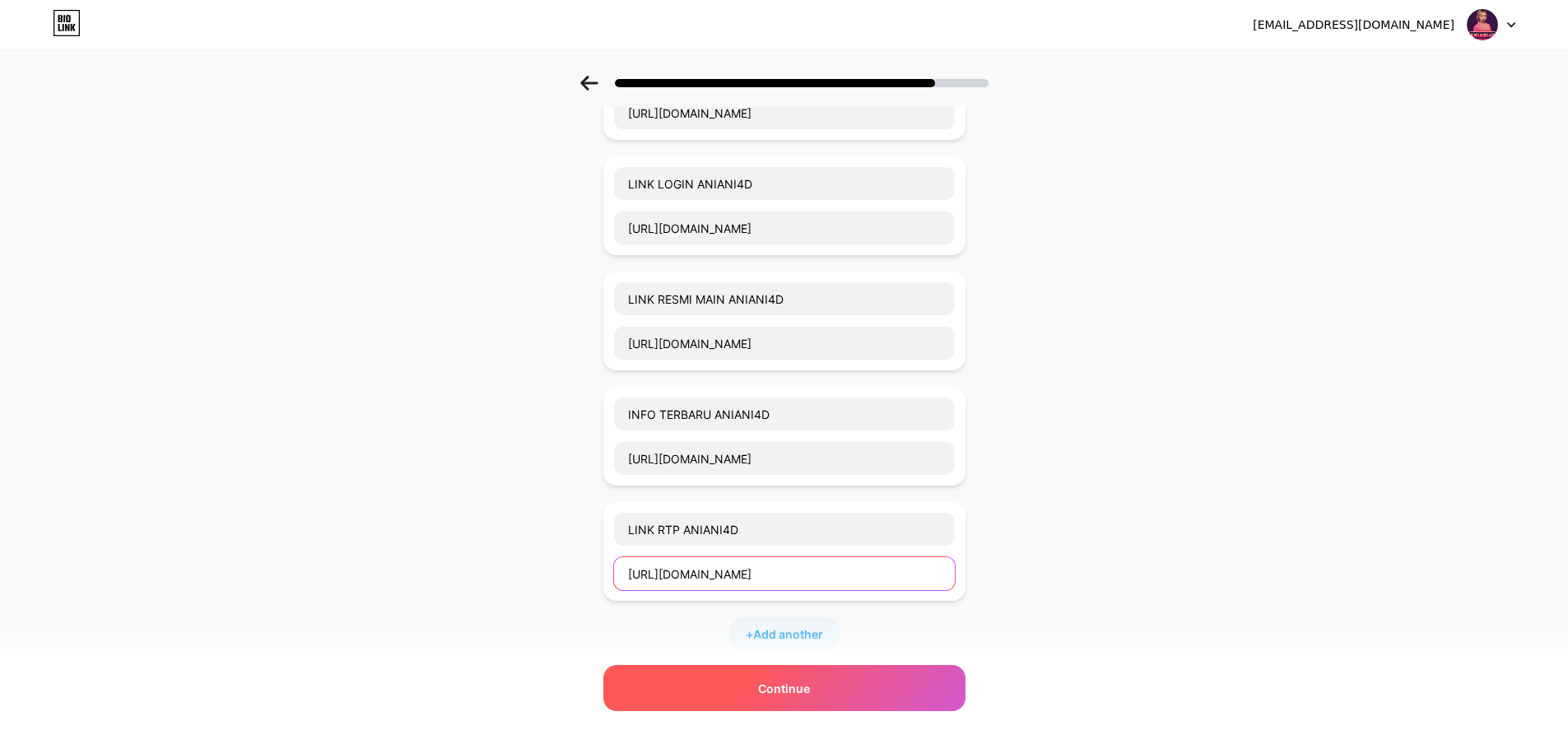
type input "[URL][DOMAIN_NAME]"
click at [850, 690] on div "Continue" at bounding box center [784, 687] width 362 height 46
click at [776, 690] on span "Continue" at bounding box center [784, 687] width 52 height 17
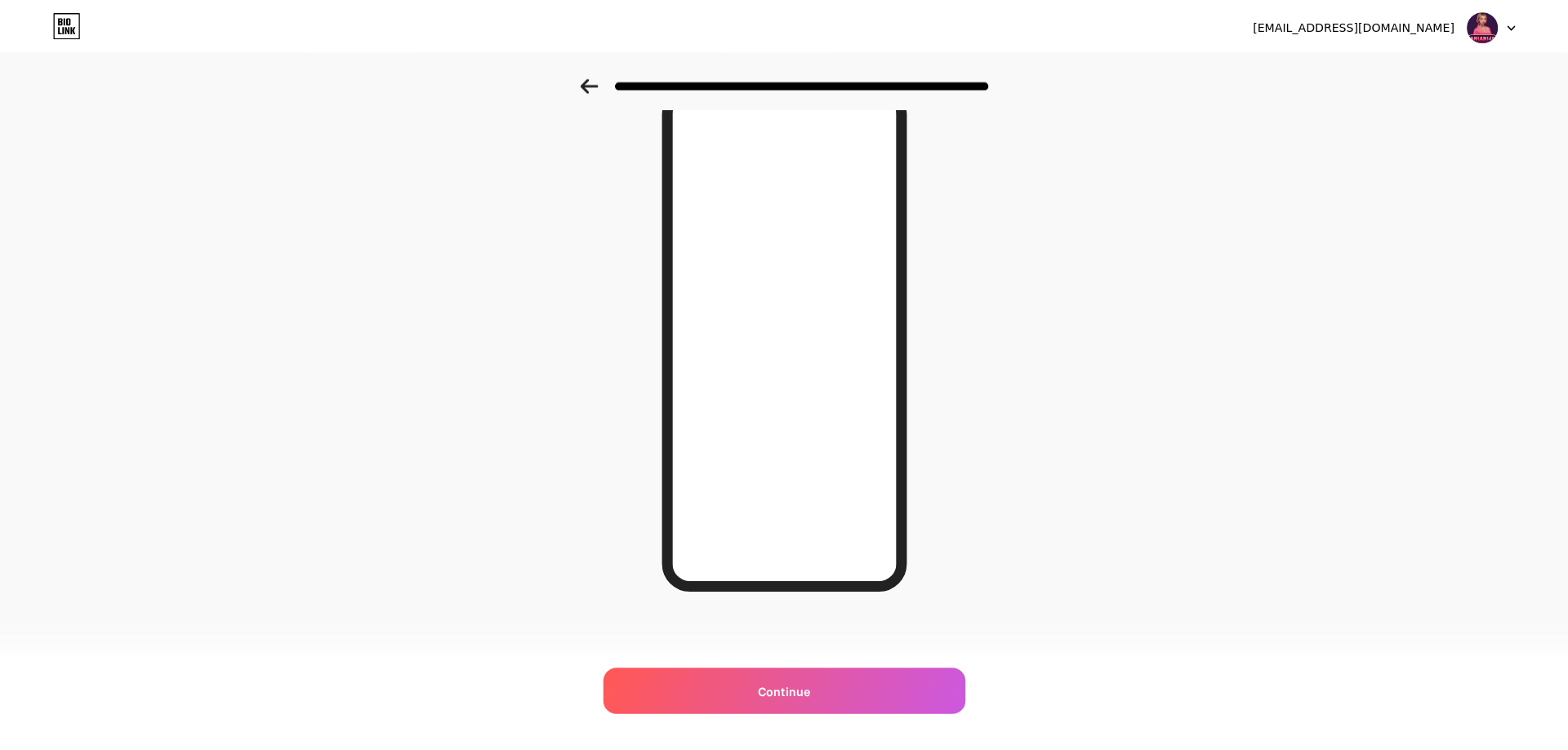
scroll to position [0, 0]
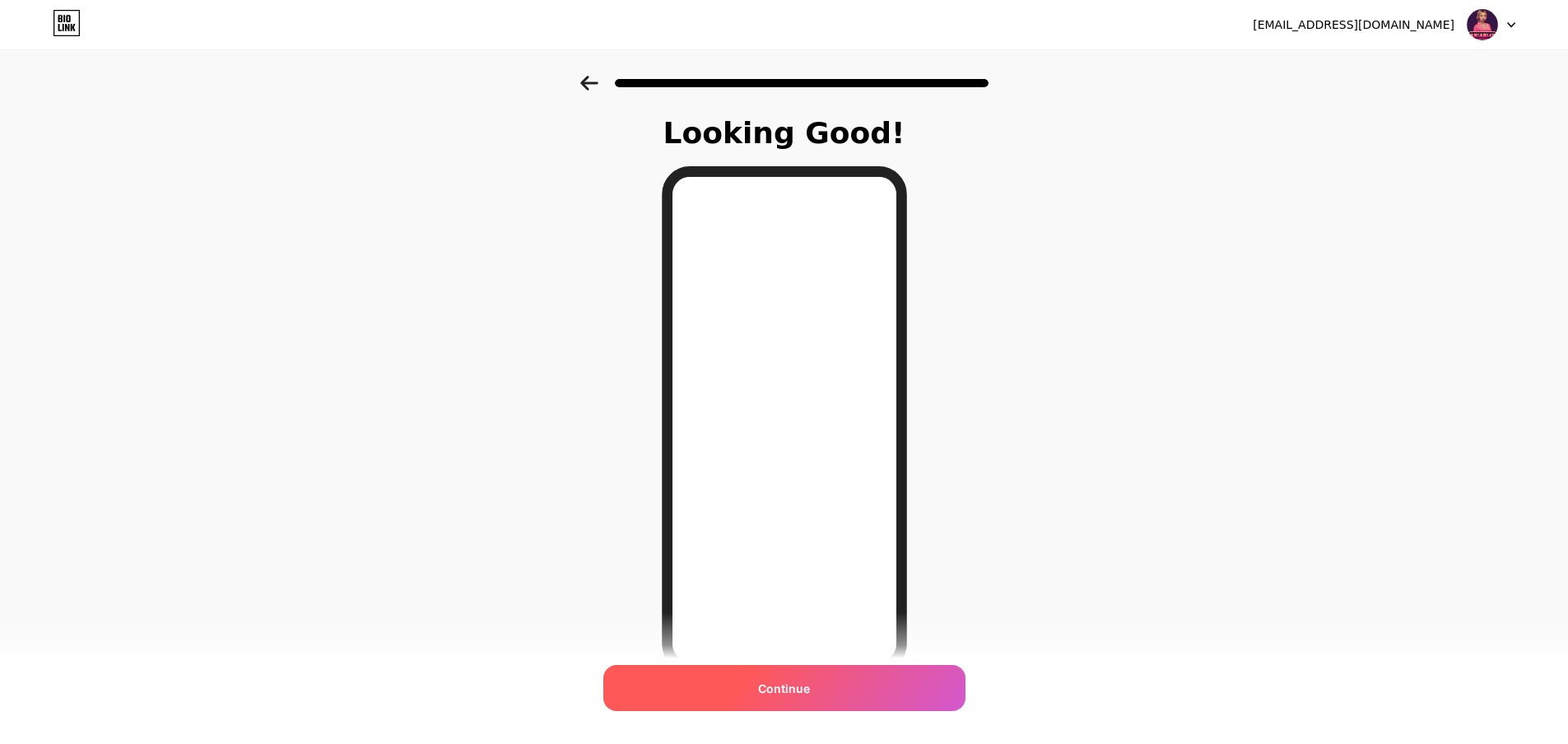
click at [822, 688] on div "Continue" at bounding box center [784, 687] width 362 height 46
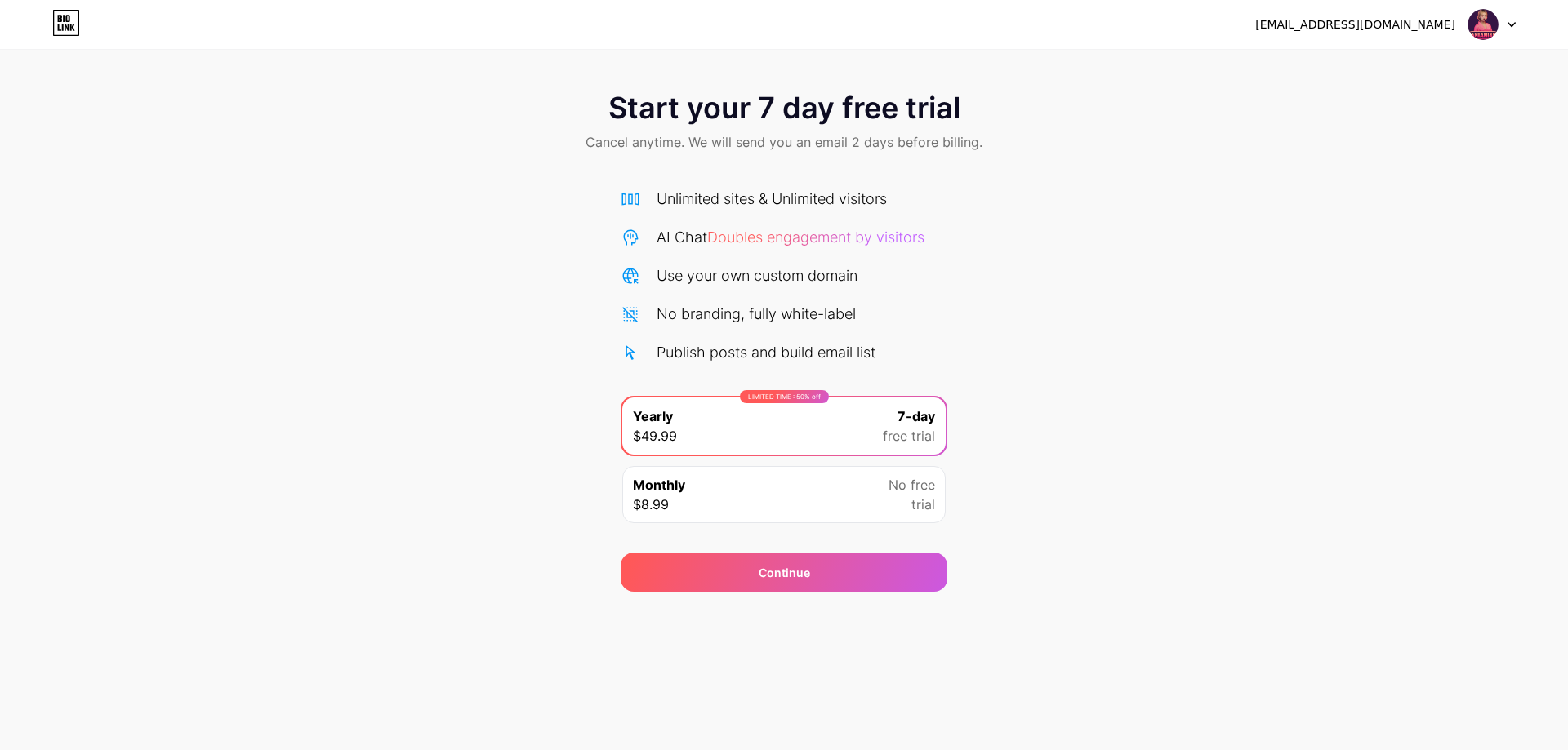
click at [881, 493] on div "Monthly $8.99 No free trial" at bounding box center [784, 494] width 324 height 57
click at [70, 25] on icon at bounding box center [72, 27] width 5 height 7
click at [1485, 26] on img at bounding box center [1482, 24] width 31 height 31
click at [1254, 390] on div "Start your 7 day free trial Cancel anytime. We will send you an email 2 days be…" at bounding box center [784, 334] width 1568 height 517
